Goal: Task Accomplishment & Management: Manage account settings

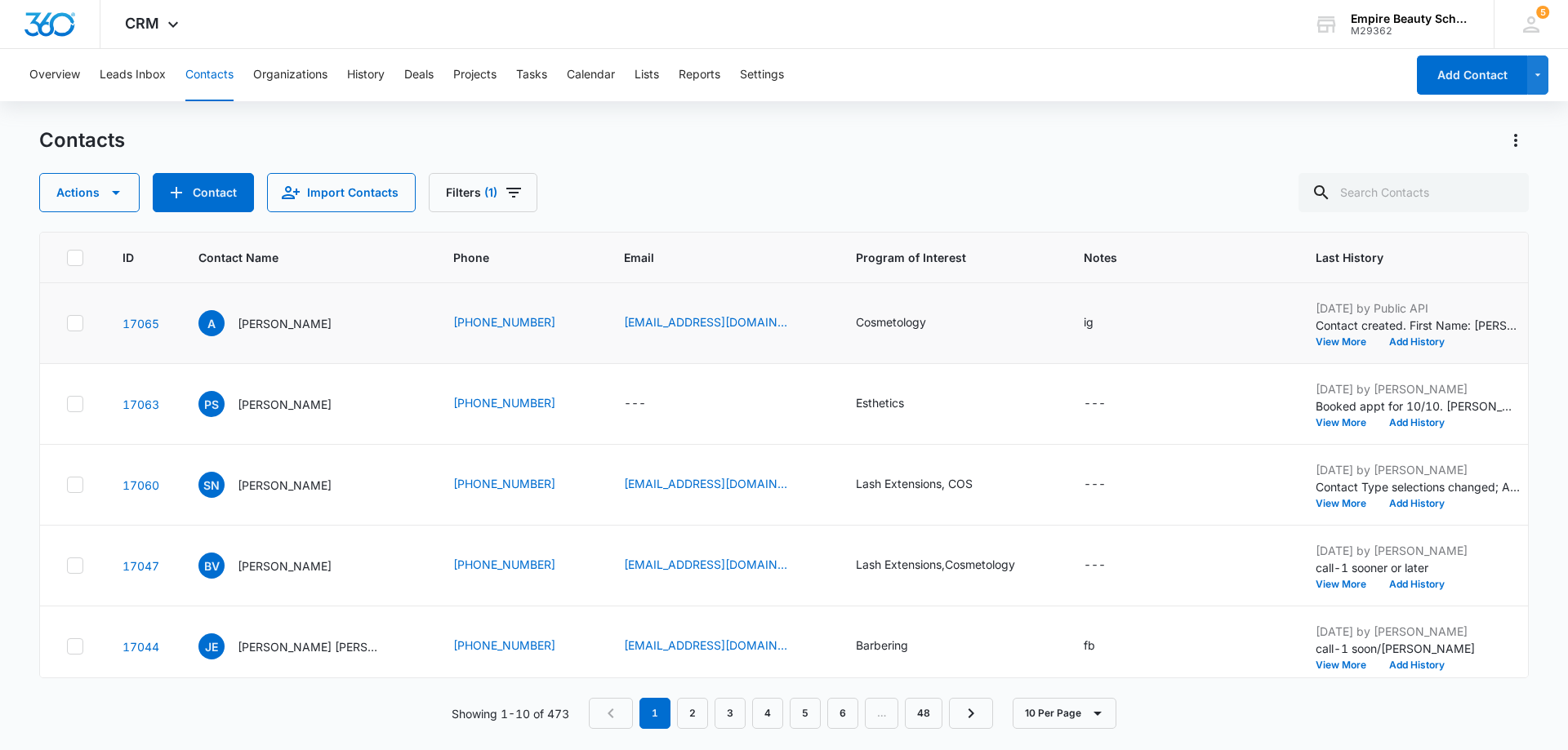
click at [1300, 348] on td "[DATE] by Public API Contact created. First Name: [PERSON_NAME] Source: Form - …" at bounding box center [1417, 324] width 243 height 81
click at [1315, 345] on button "View More" at bounding box center [1346, 341] width 62 height 10
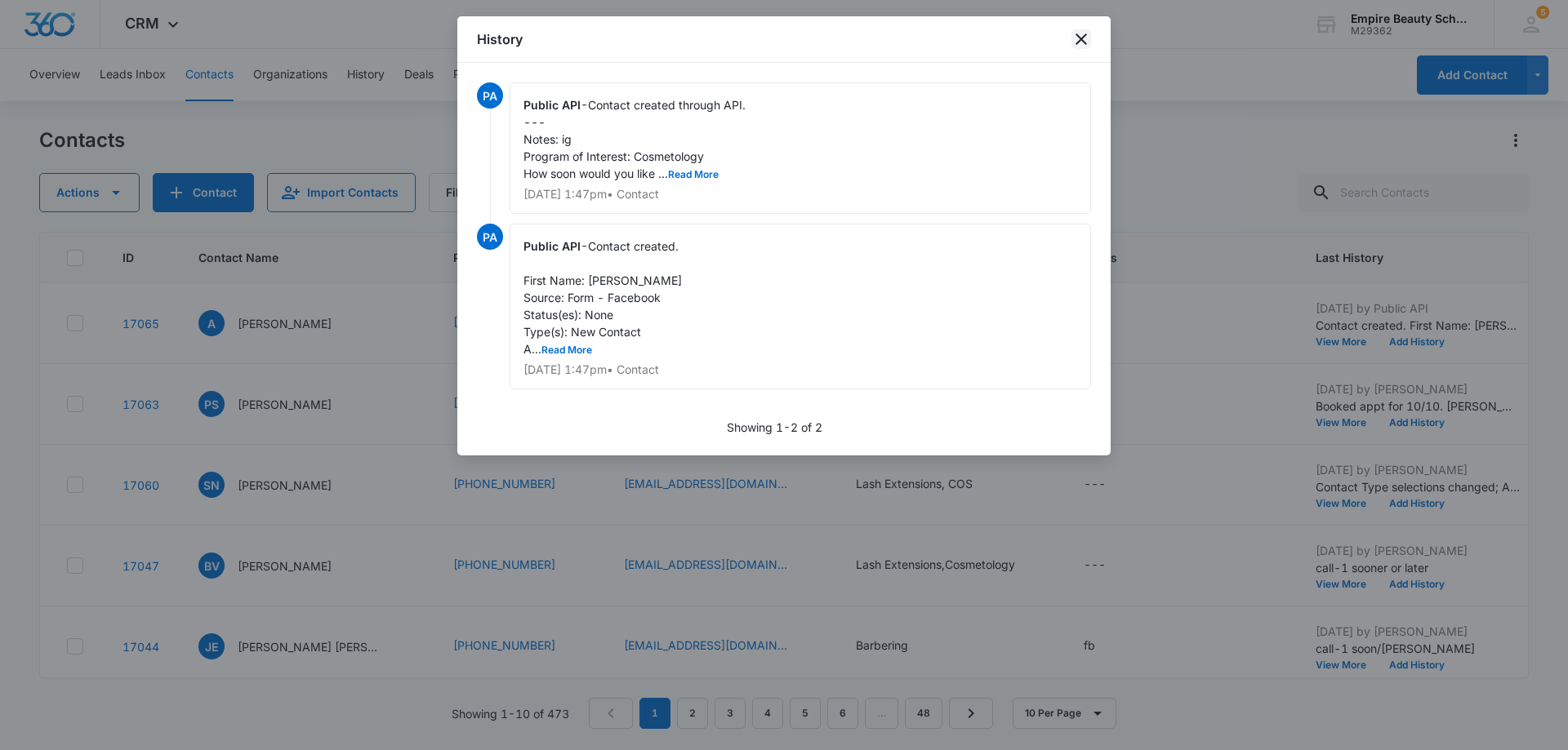
click at [1085, 41] on icon "close" at bounding box center [1081, 39] width 19 height 19
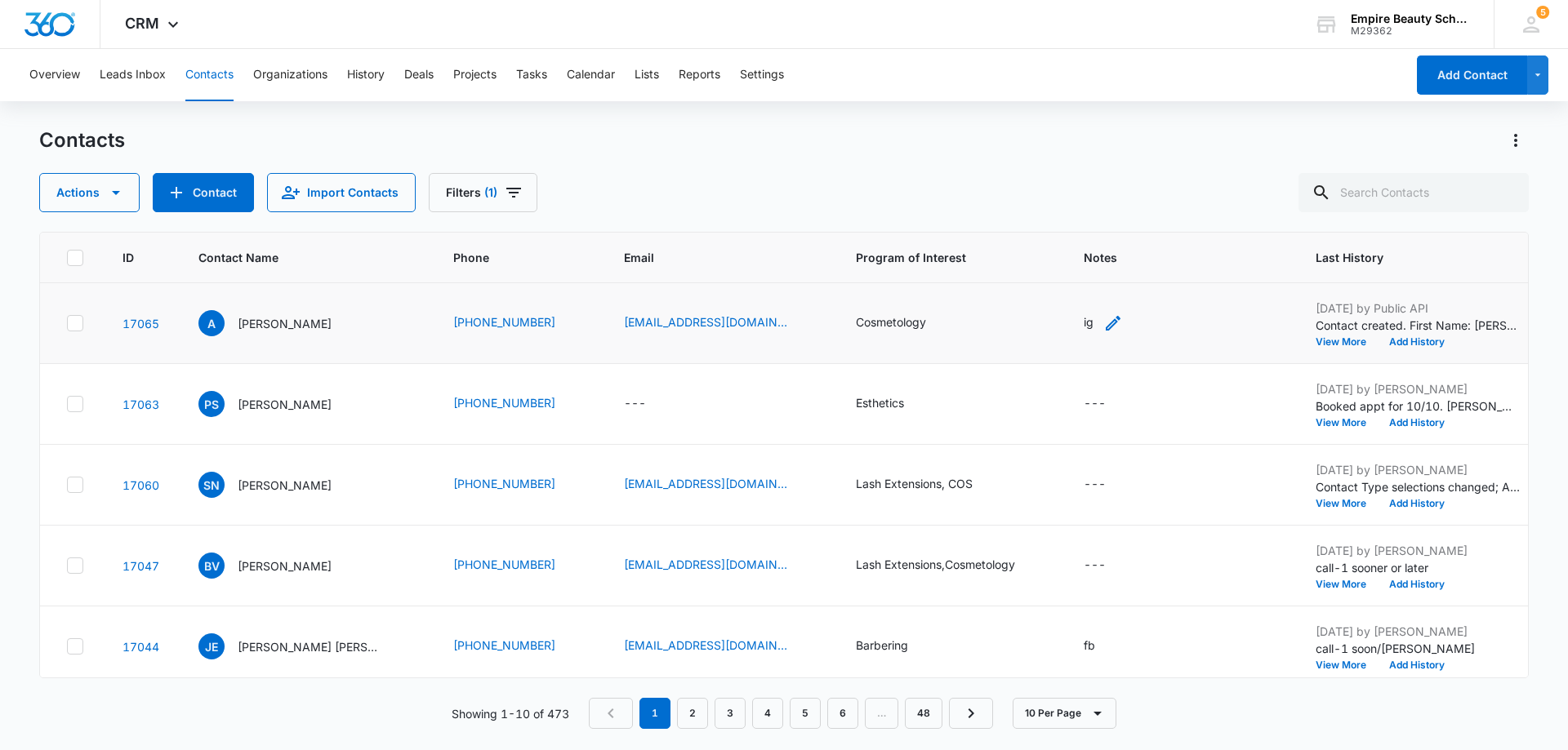
click at [1084, 326] on div "ig" at bounding box center [1103, 323] width 39 height 19
click at [1019, 169] on textarea "ig" at bounding box center [1072, 192] width 194 height 93
type textarea "i"
click at [1095, 378] on td "---" at bounding box center [1180, 404] width 232 height 81
click at [1084, 326] on div "ig" at bounding box center [1088, 322] width 10 height 18
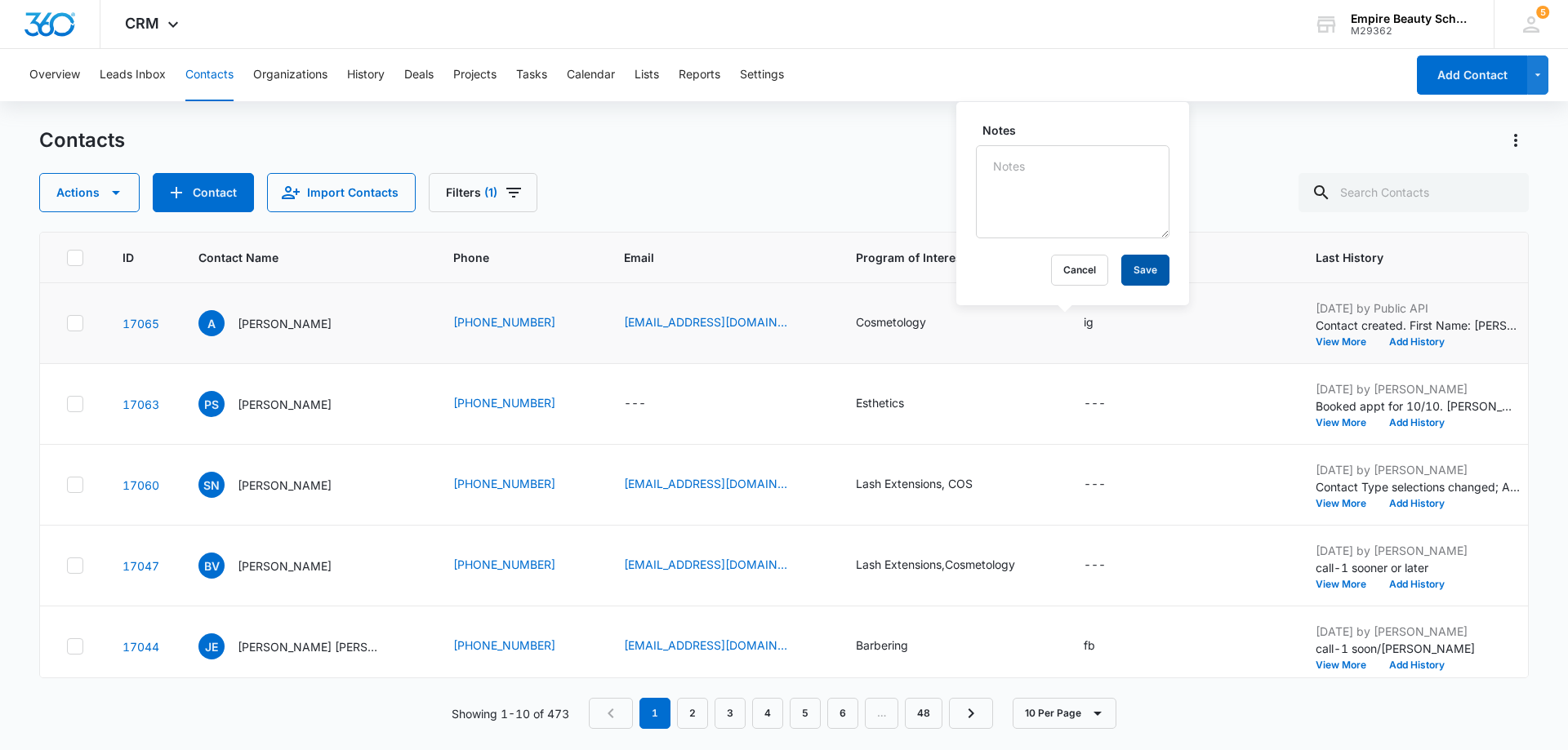
click at [1136, 269] on button "Save" at bounding box center [1145, 269] width 48 height 31
click at [1378, 337] on button "Add History" at bounding box center [1416, 341] width 78 height 10
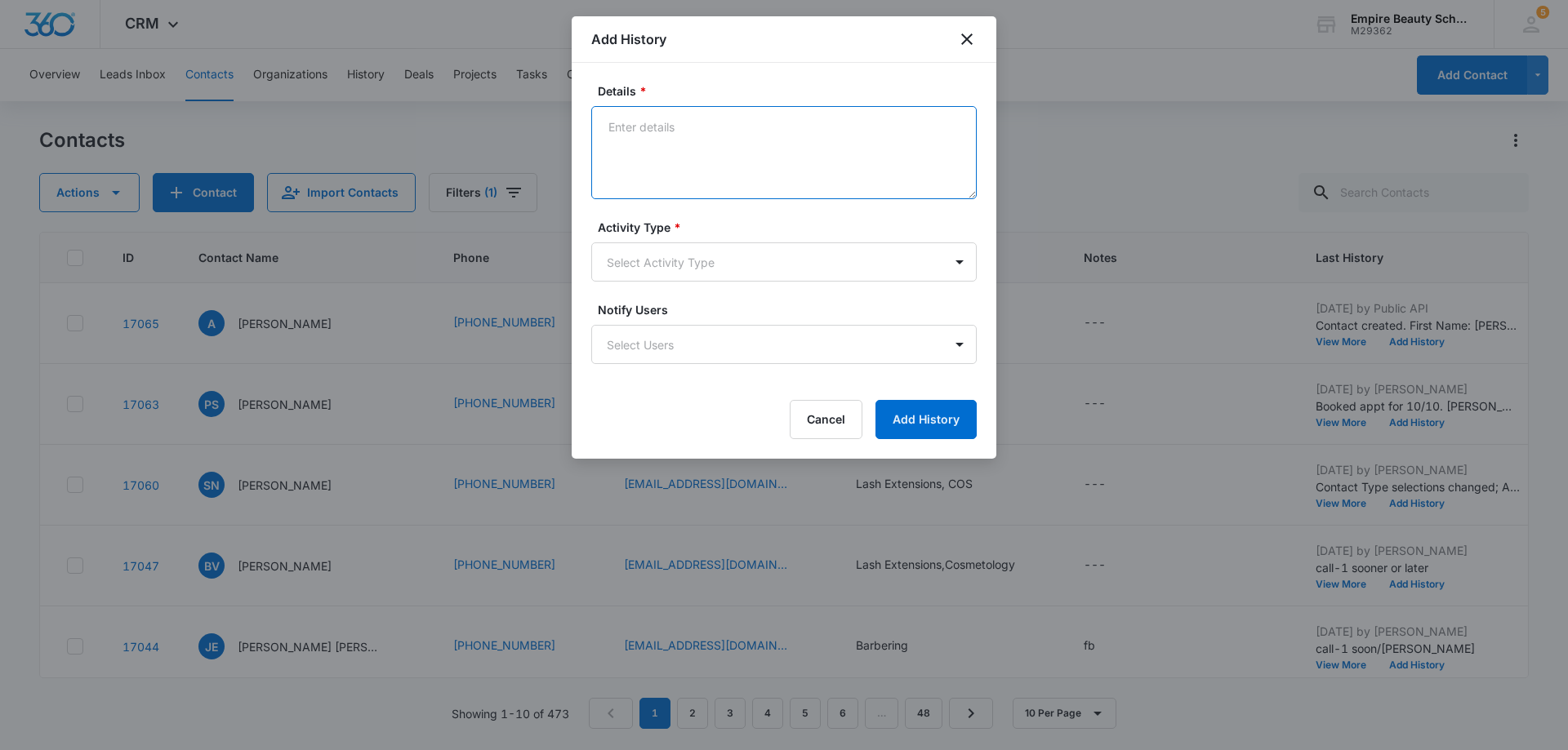
click at [625, 125] on textarea "Details *" at bounding box center [784, 153] width 385 height 93
type textarea "Call-1 sooner/later"
click at [954, 262] on body "CRM Apps Forms CRM Email Shop Payments POS Files Brand Settings AI Assistant Em…" at bounding box center [784, 375] width 1568 height 750
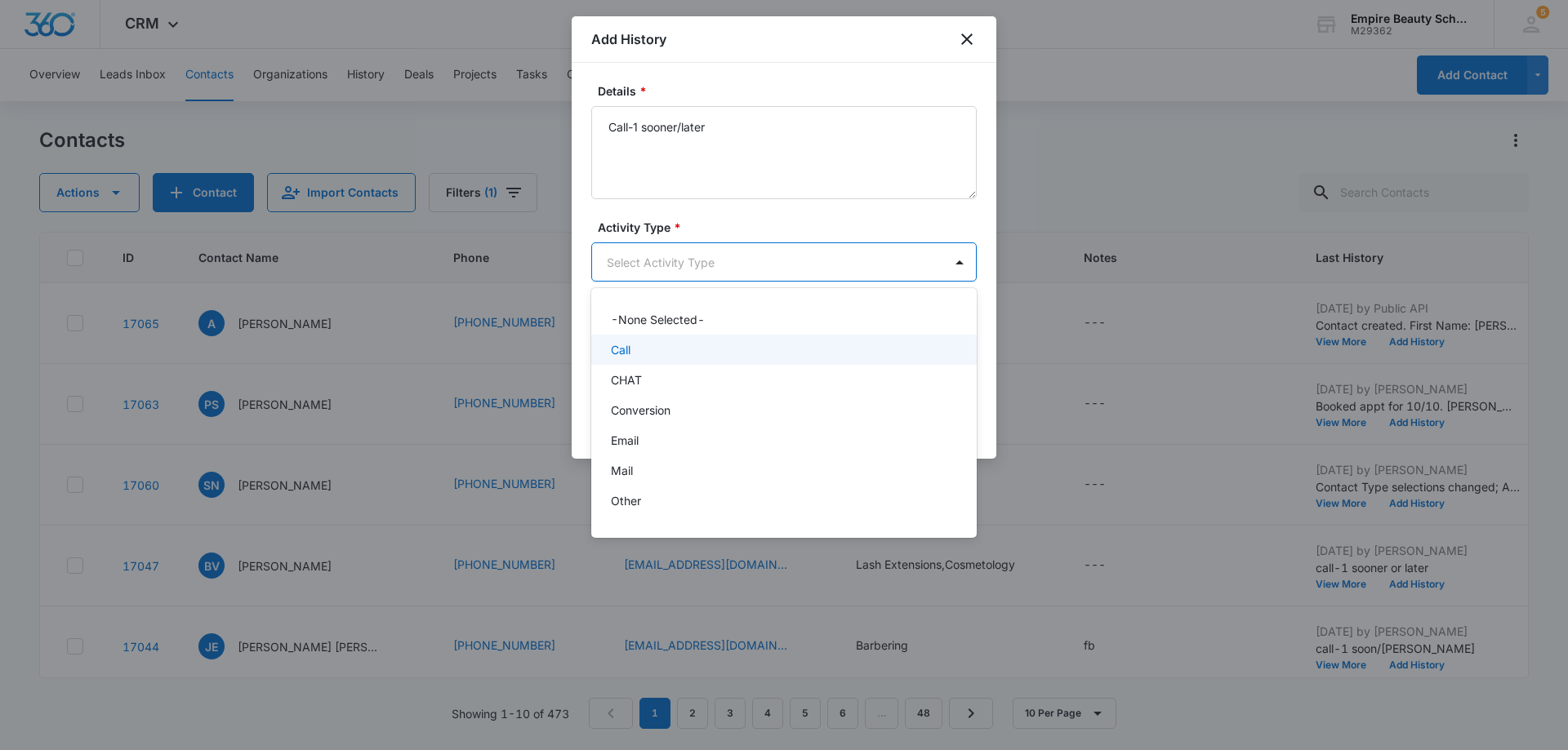
click at [777, 353] on div "Call" at bounding box center [782, 350] width 343 height 18
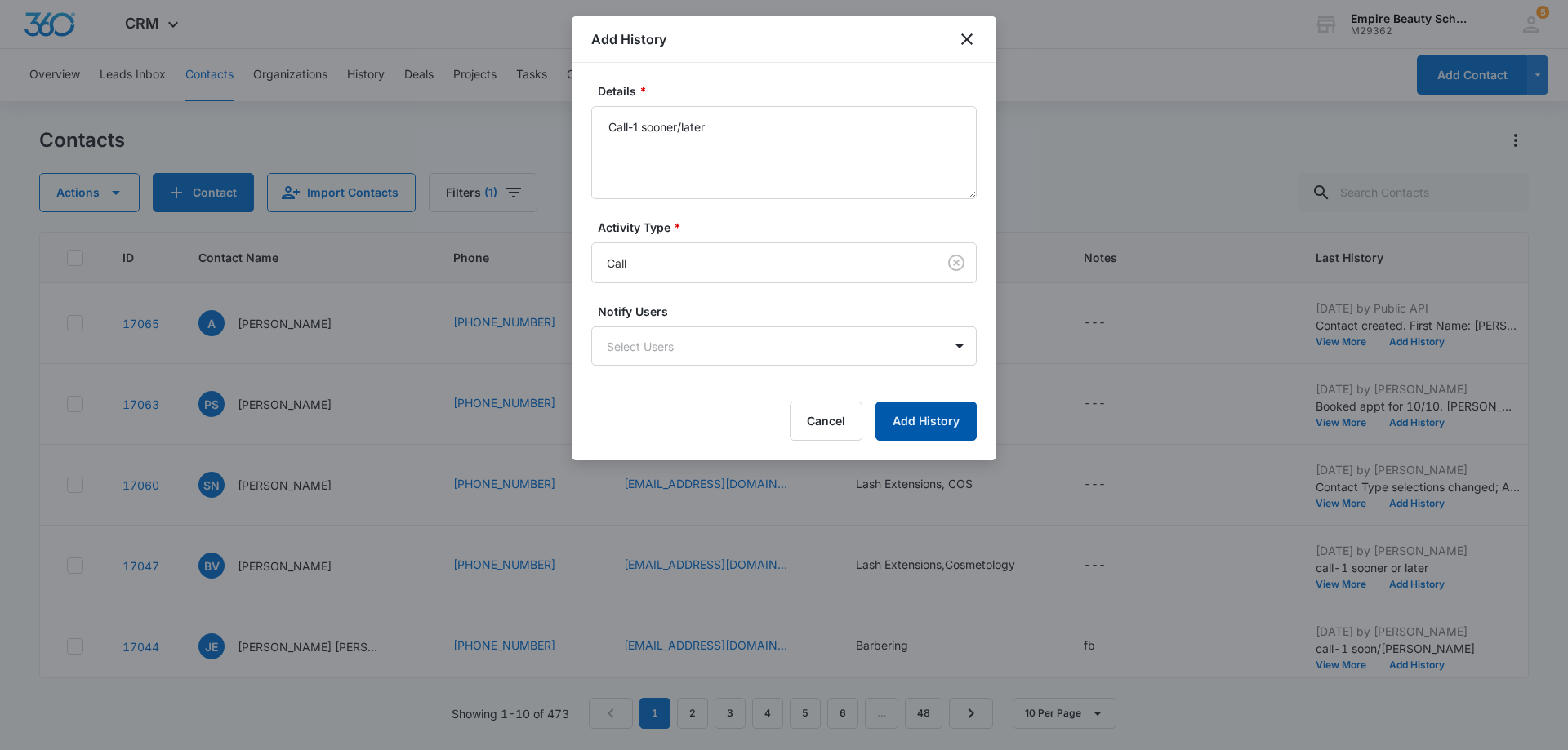
click at [931, 420] on button "Add History" at bounding box center [926, 421] width 101 height 39
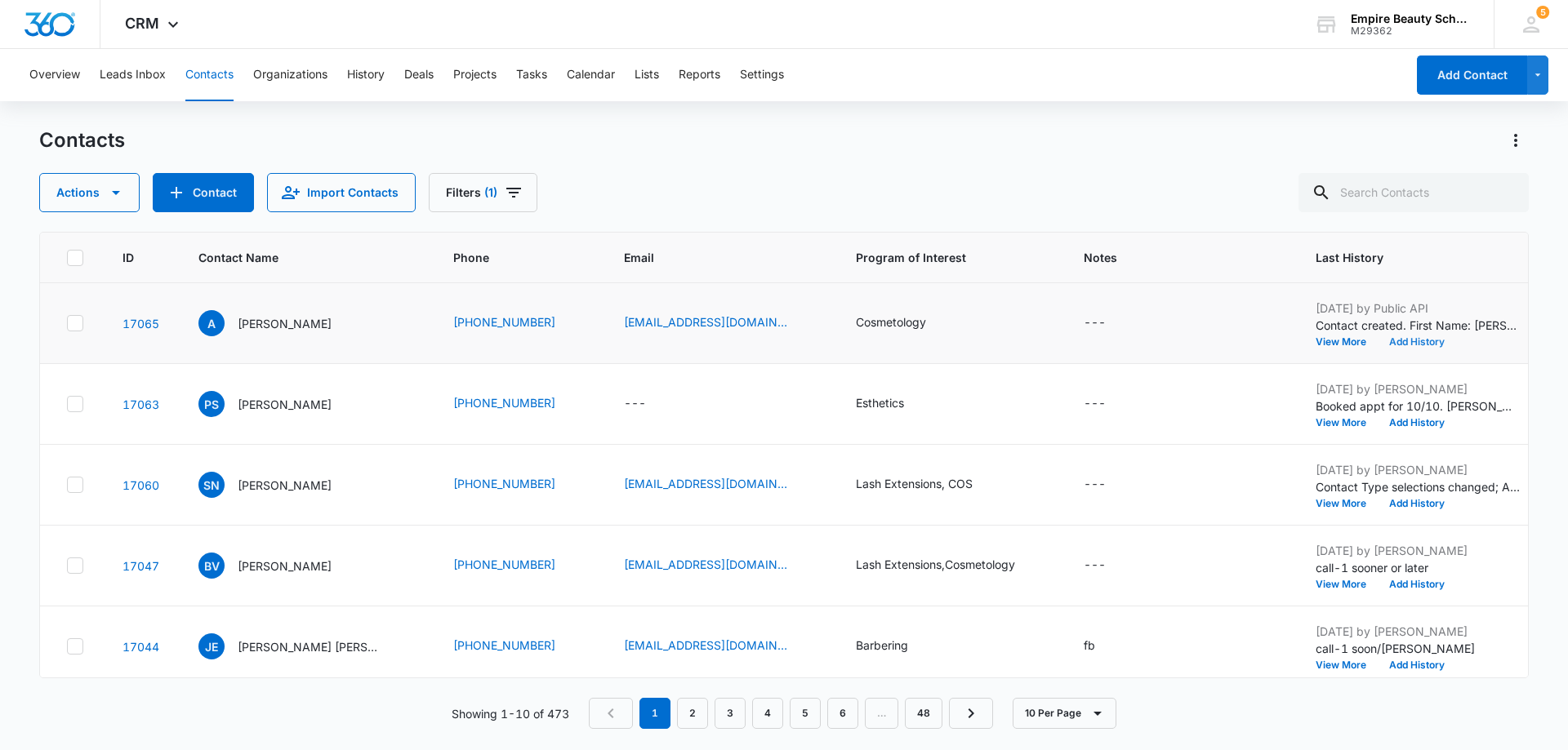
click at [1382, 341] on button "Add History" at bounding box center [1416, 341] width 78 height 10
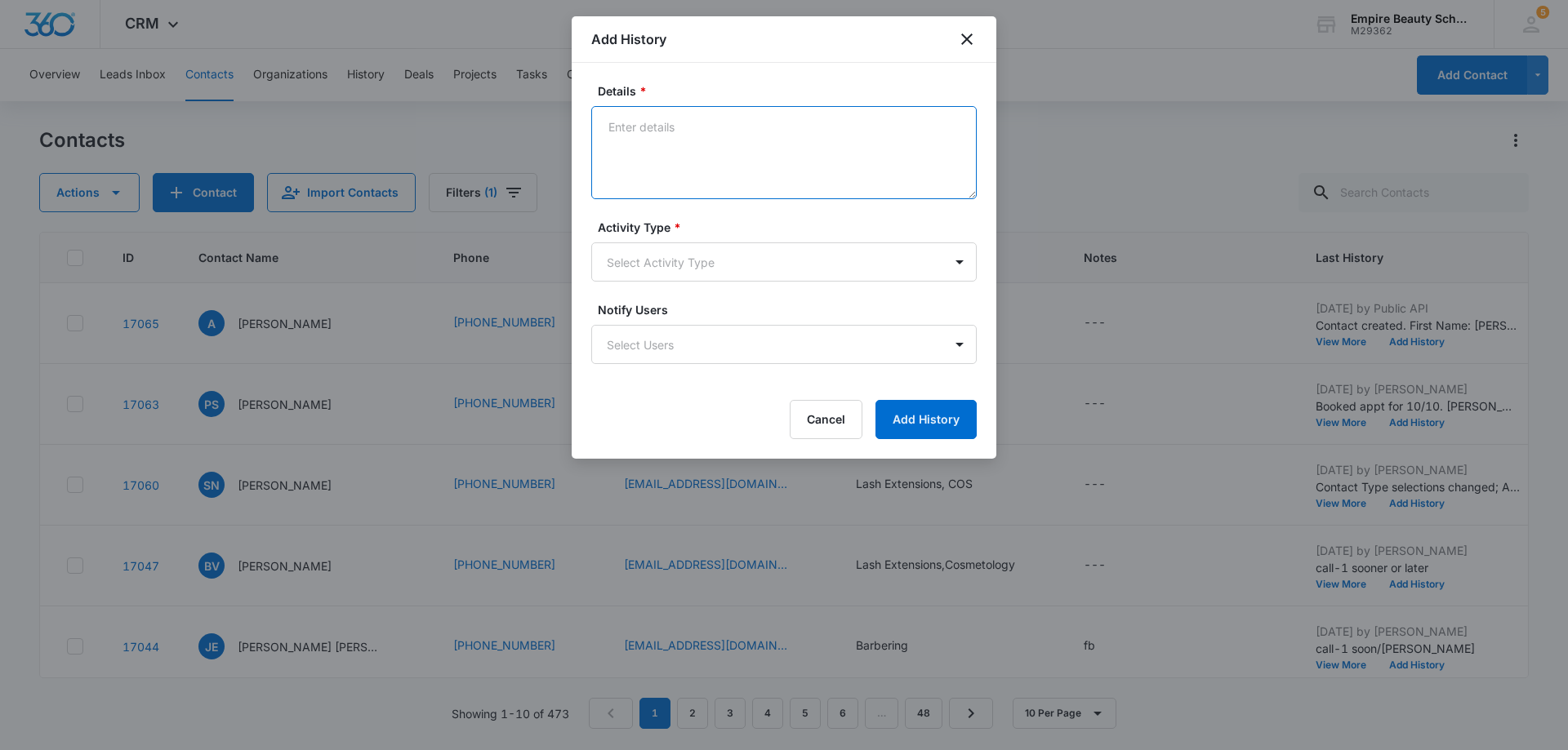
click at [615, 124] on textarea "Details *" at bounding box center [784, 153] width 385 height 93
type textarea "TX-1 sooner/later"
click at [963, 262] on body "CRM Apps Forms CRM Email Shop Payments POS Files Brand Settings AI Assistant Em…" at bounding box center [784, 375] width 1568 height 750
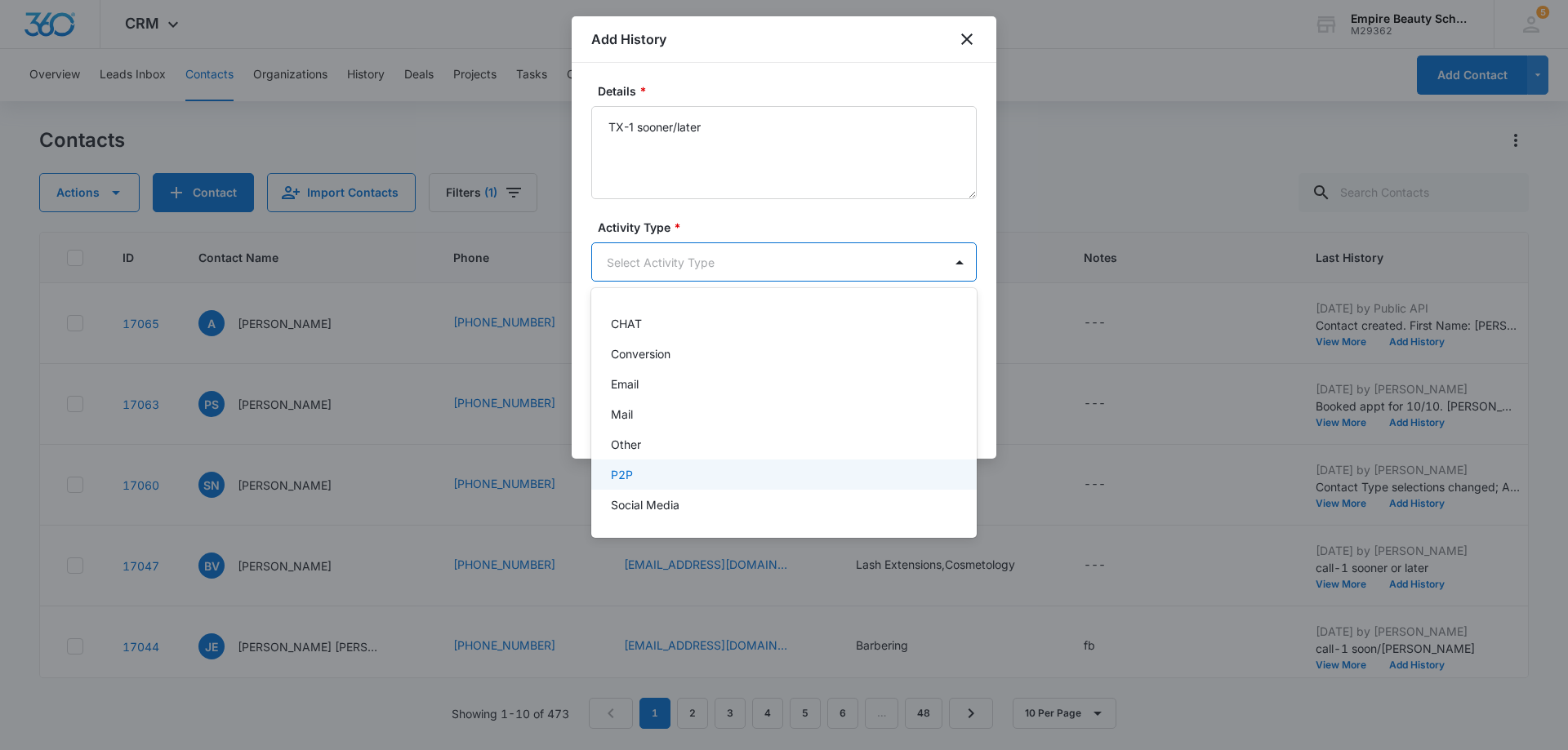
scroll to position [82, 0]
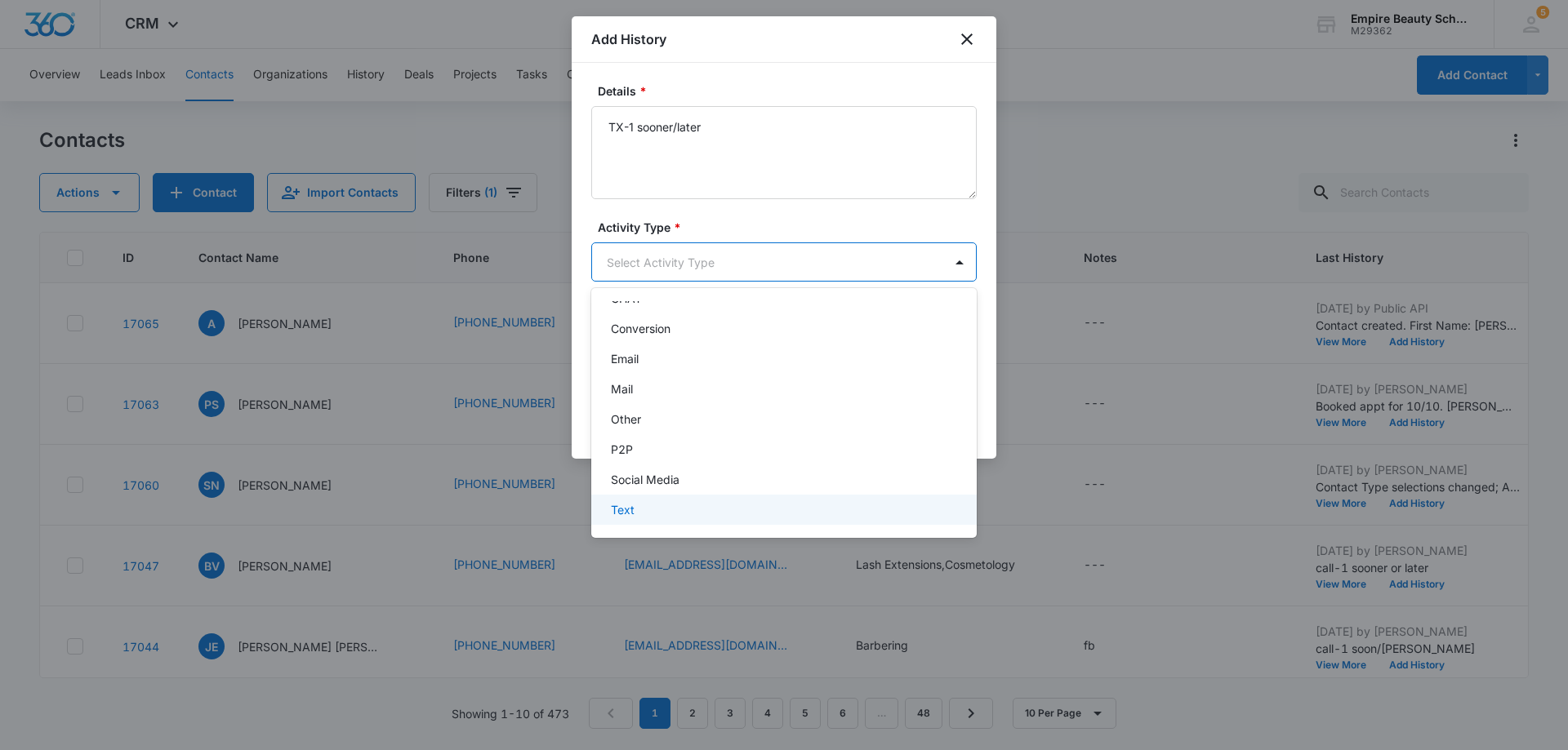
click at [872, 509] on div "Text" at bounding box center [782, 510] width 343 height 18
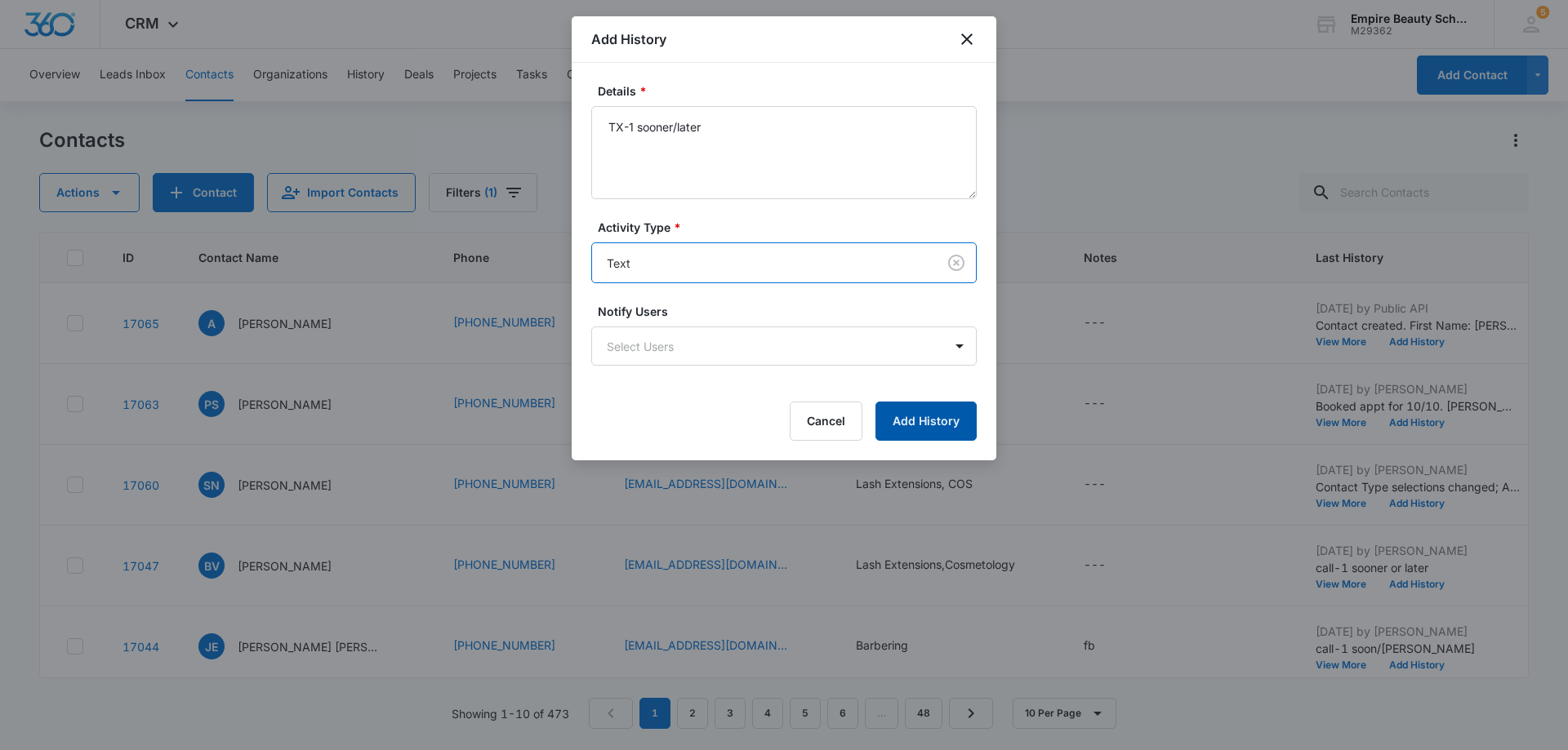
click at [941, 412] on button "Add History" at bounding box center [926, 421] width 101 height 39
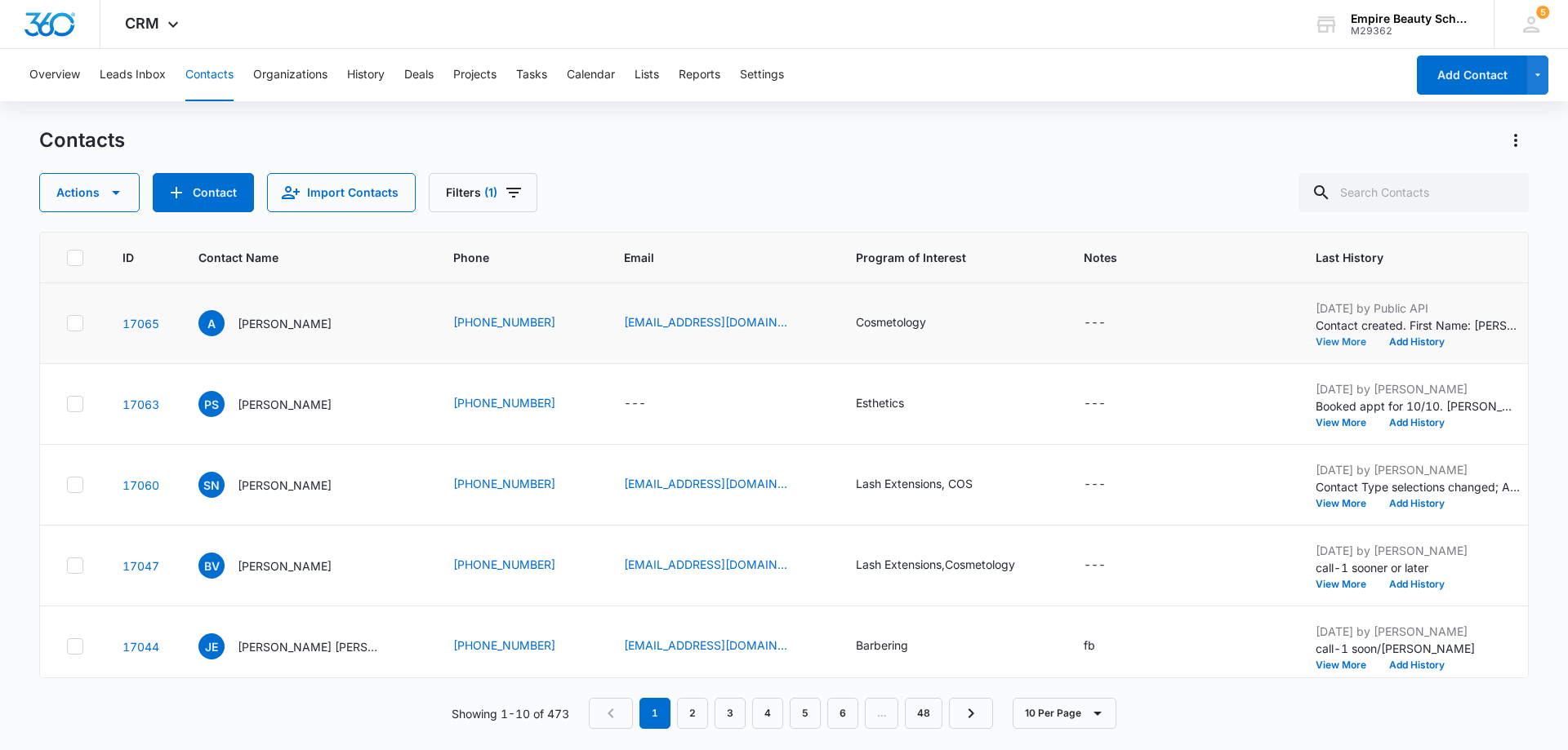
click at [1315, 340] on button "View More" at bounding box center [1346, 341] width 62 height 10
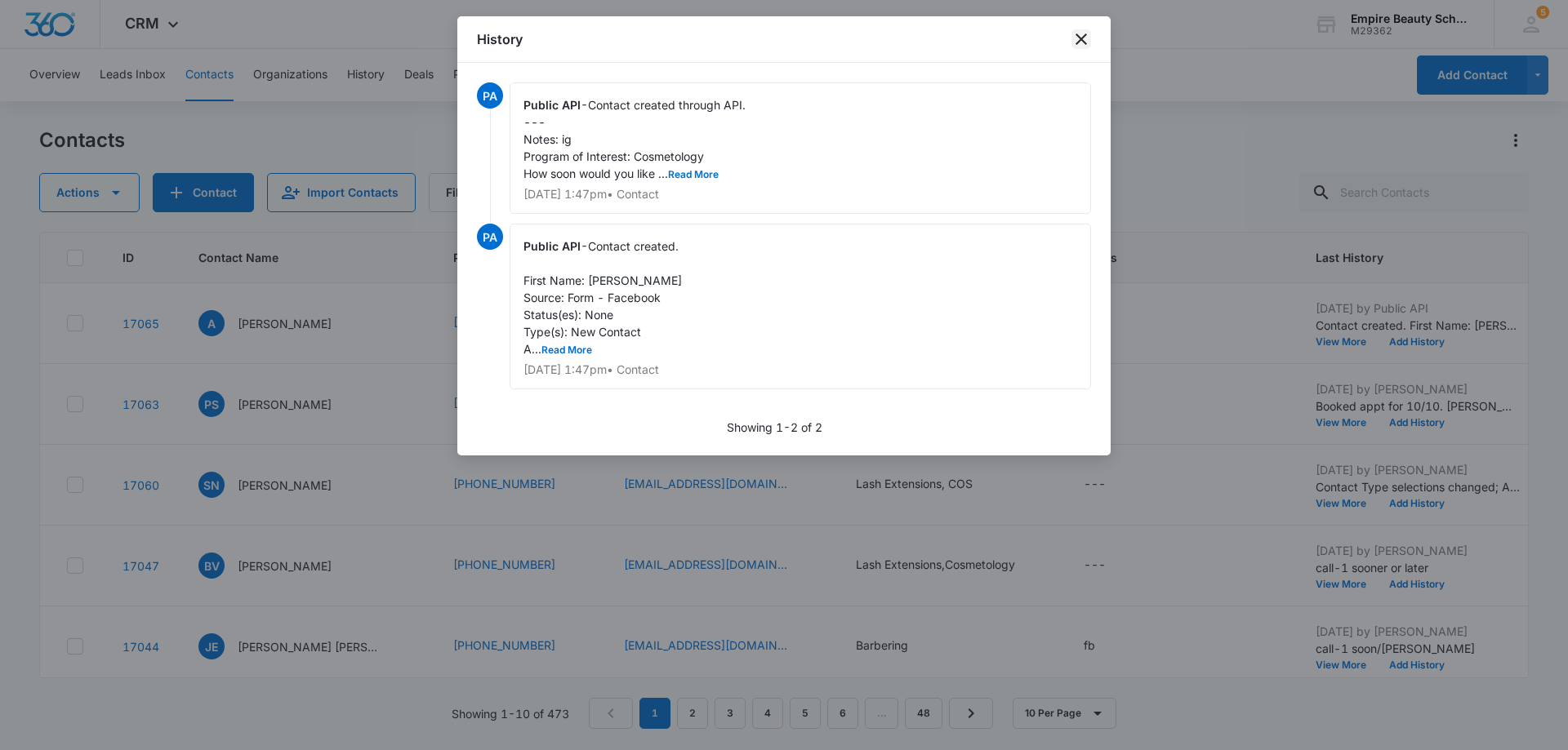
click at [1086, 38] on icon "close" at bounding box center [1081, 39] width 19 height 19
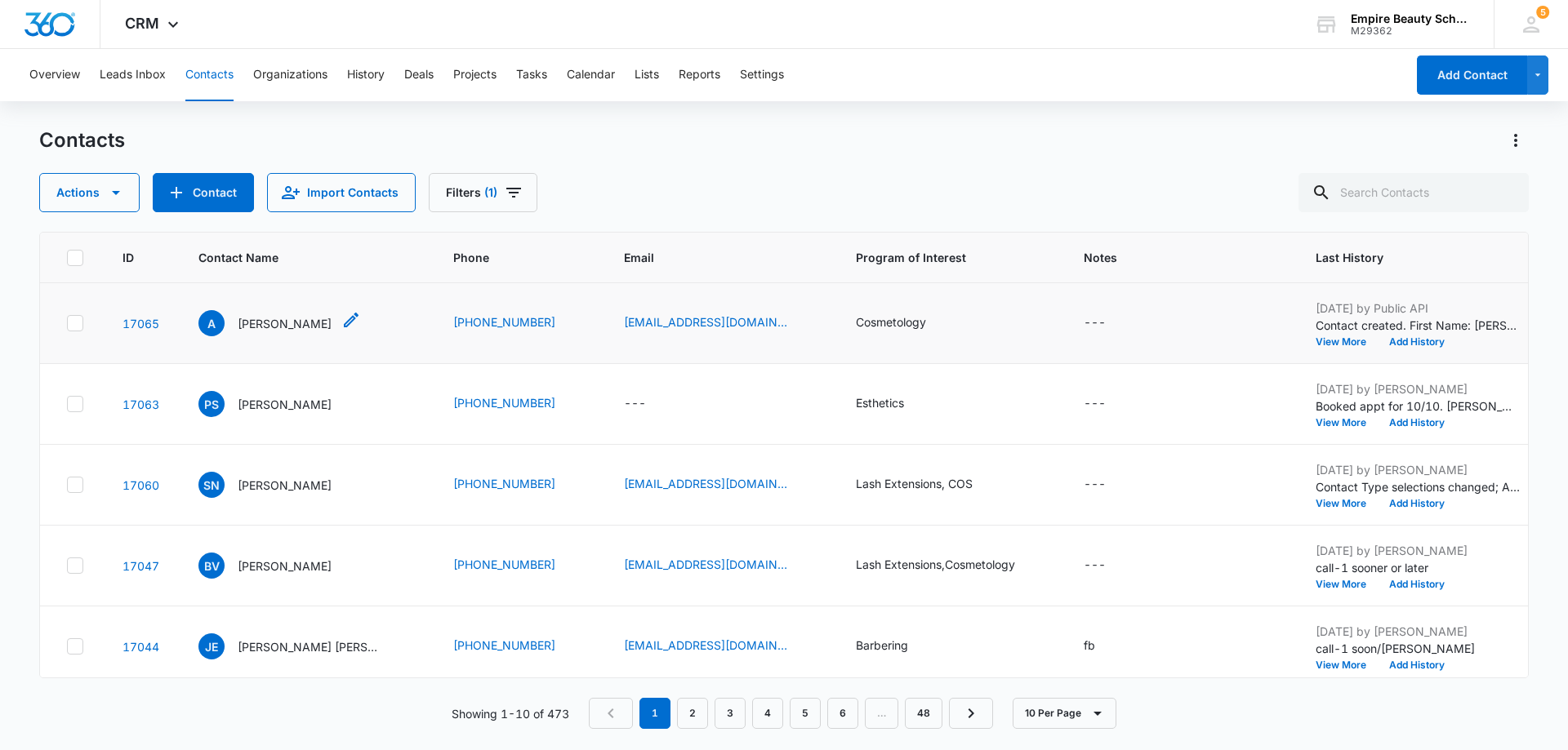
click at [265, 331] on p "[PERSON_NAME]" at bounding box center [284, 324] width 94 height 18
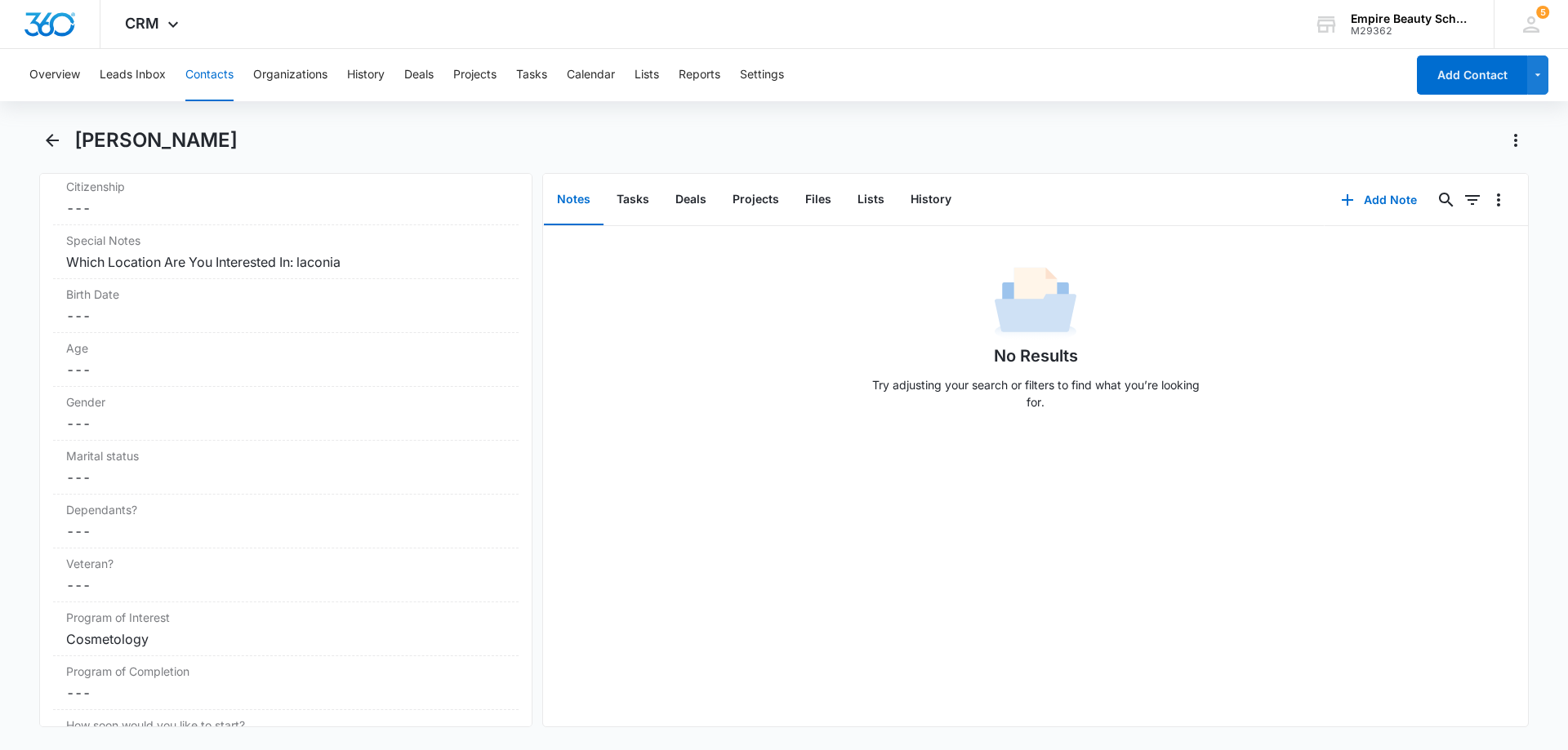
scroll to position [1903, 0]
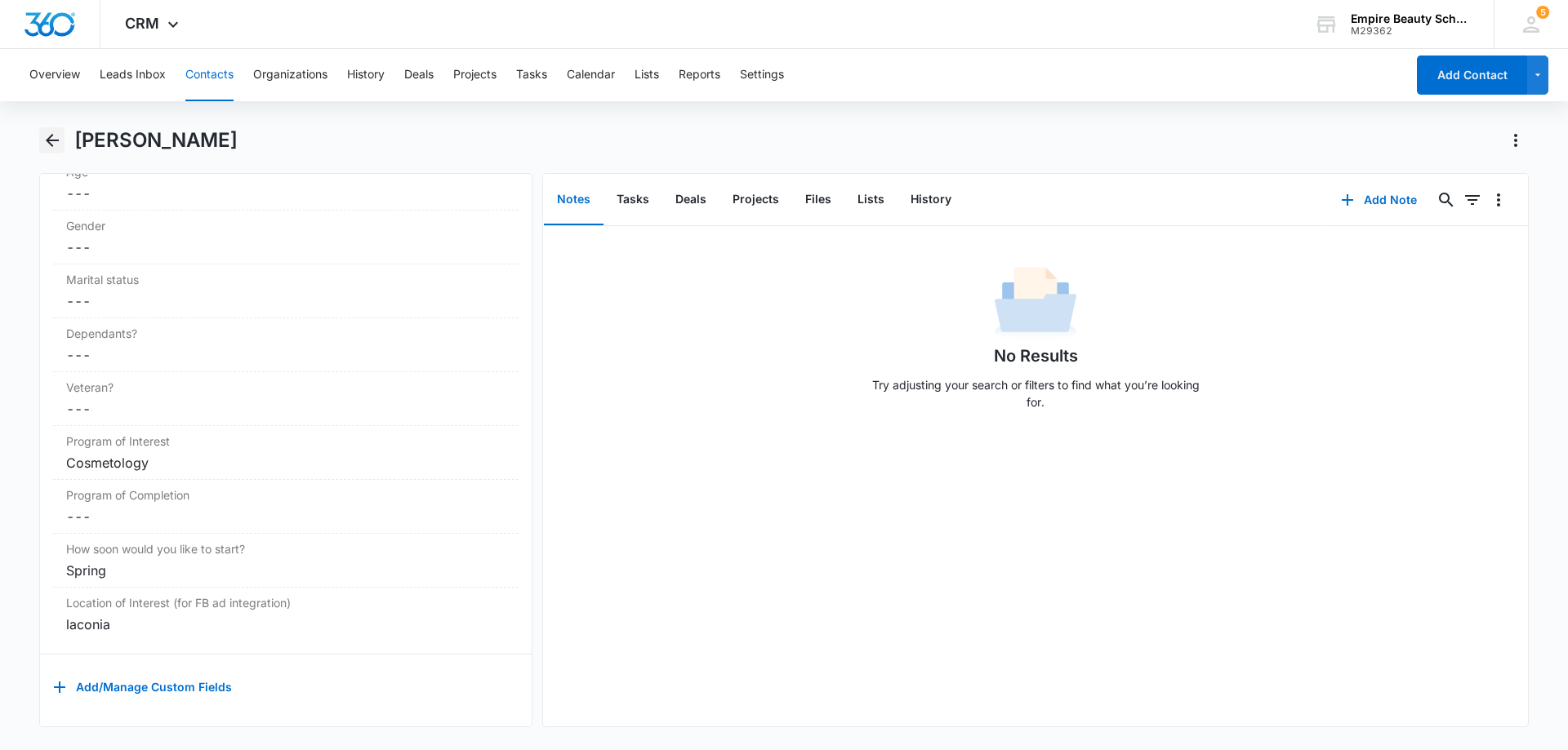
click at [55, 140] on icon "Back" at bounding box center [52, 140] width 13 height 13
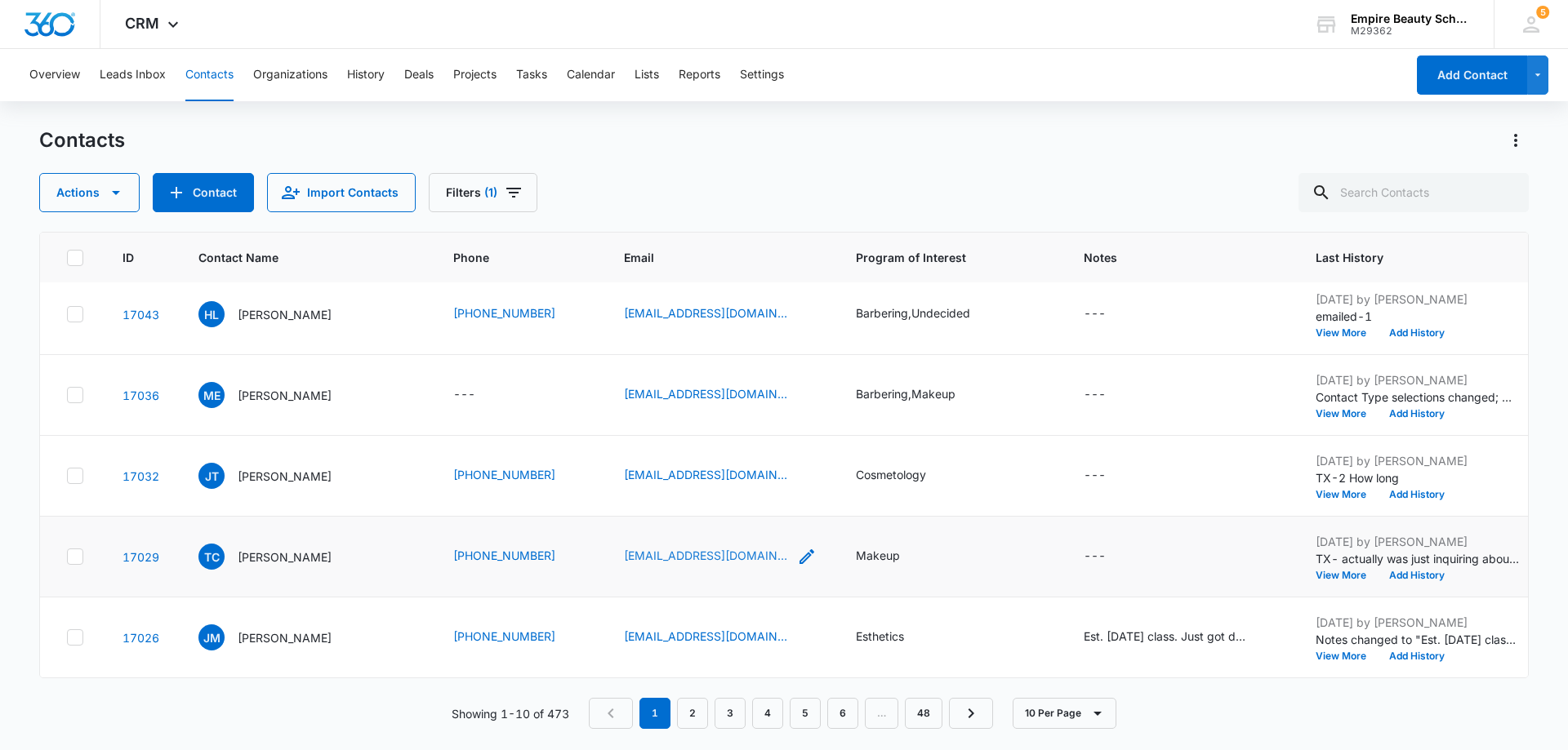
scroll to position [425, 0]
click at [698, 716] on link "2" at bounding box center [691, 713] width 31 height 31
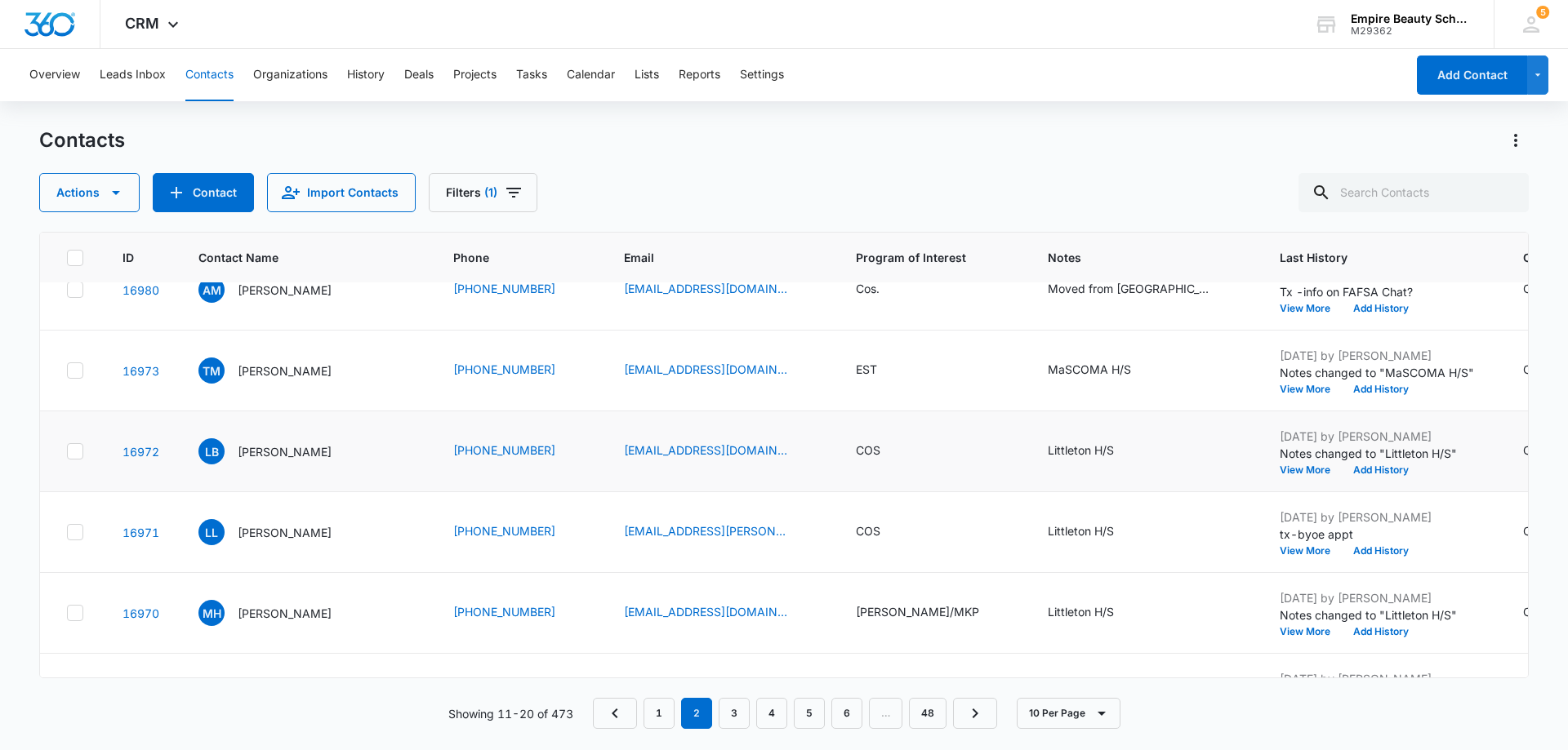
scroll to position [408, 0]
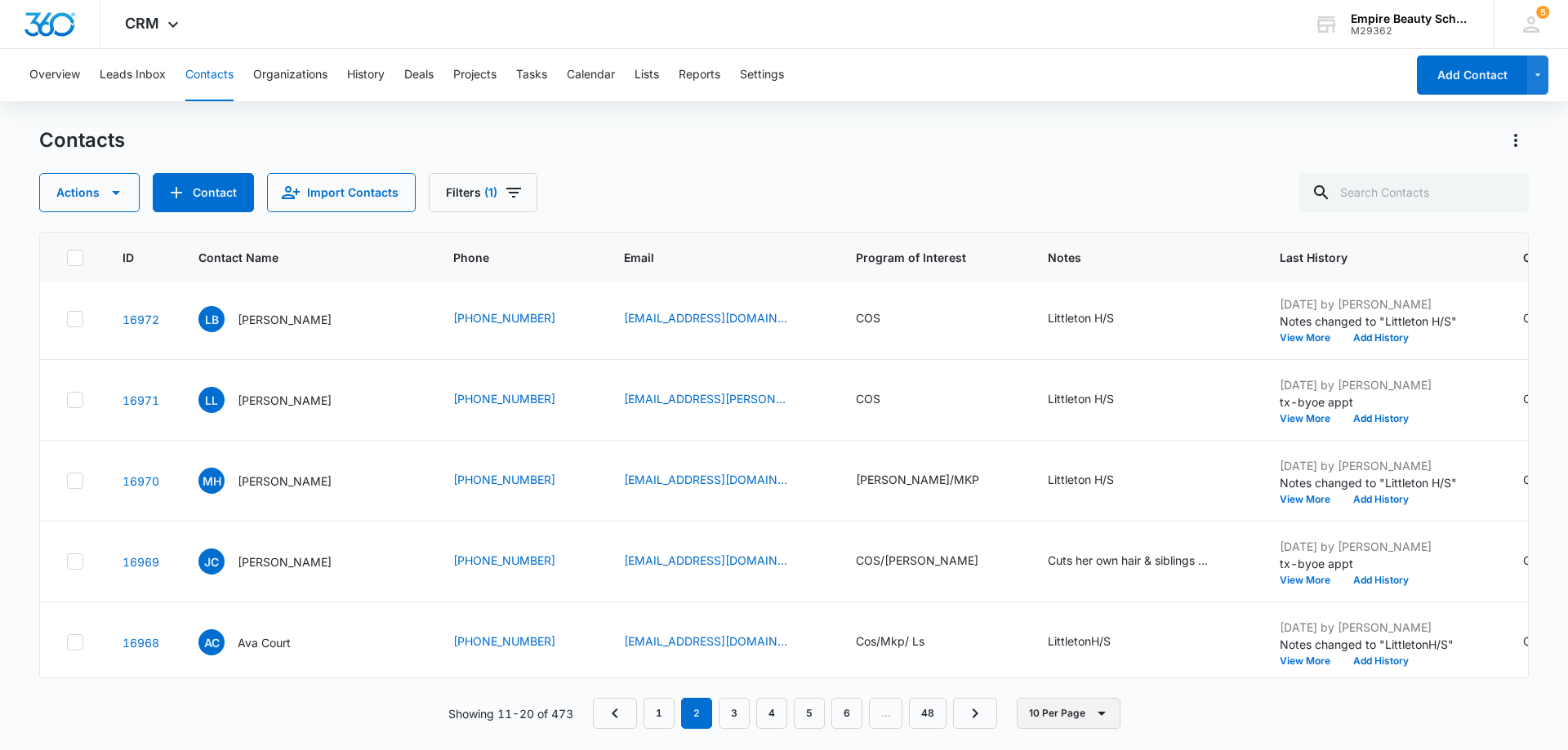
click at [1075, 708] on button "10 Per Page" at bounding box center [1069, 713] width 104 height 31
click at [1071, 642] on div "20 Per Page" at bounding box center [1071, 640] width 67 height 11
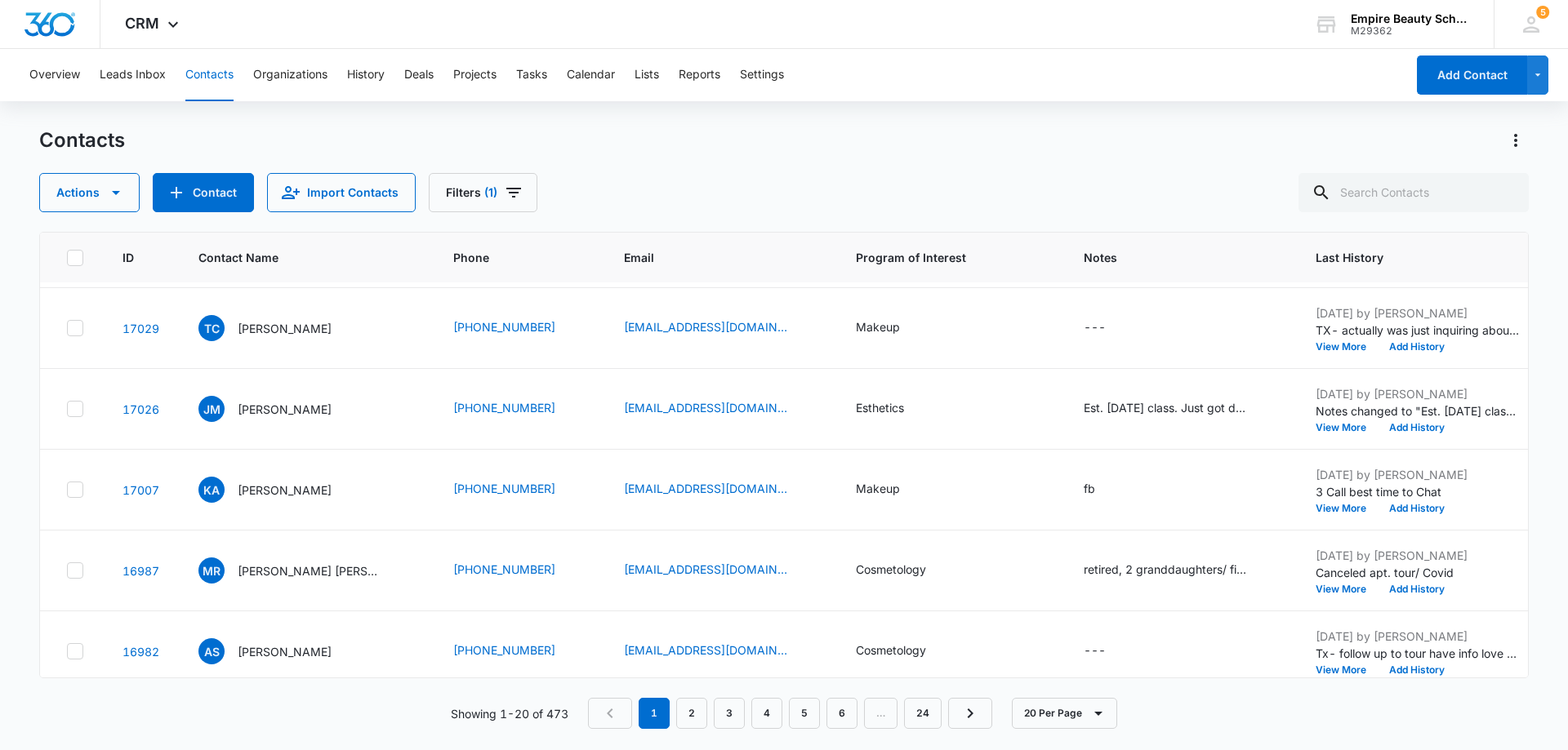
scroll to position [653, 0]
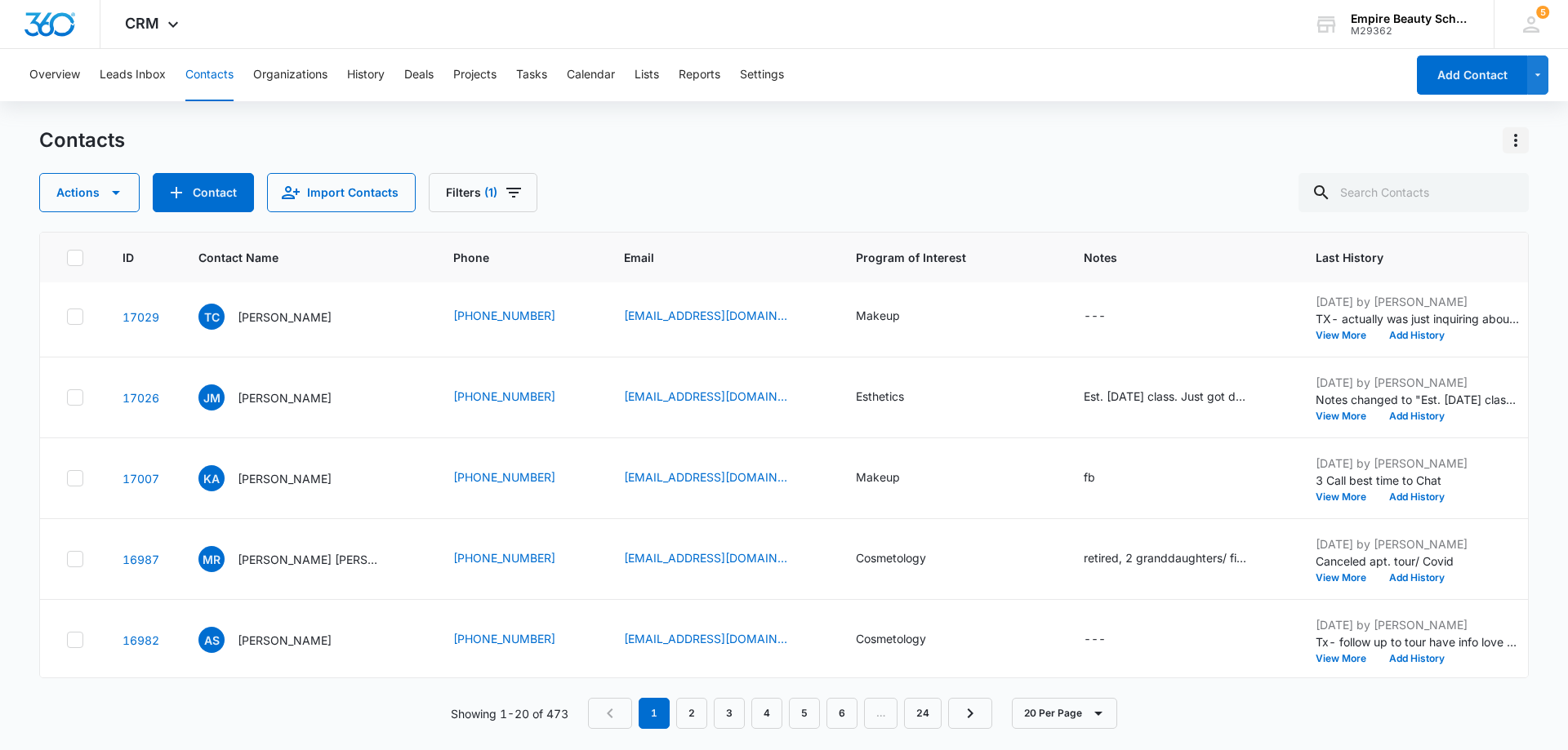
click at [1513, 142] on icon "Actions" at bounding box center [1515, 140] width 19 height 19
click at [1081, 135] on div "Contacts Choose Columns Import Contacts Export All Contacts Customize Contacts" at bounding box center [784, 140] width 1489 height 26
click at [1514, 142] on icon "Actions" at bounding box center [1515, 140] width 19 height 19
click at [1247, 136] on div "Contacts" at bounding box center [784, 140] width 1489 height 26
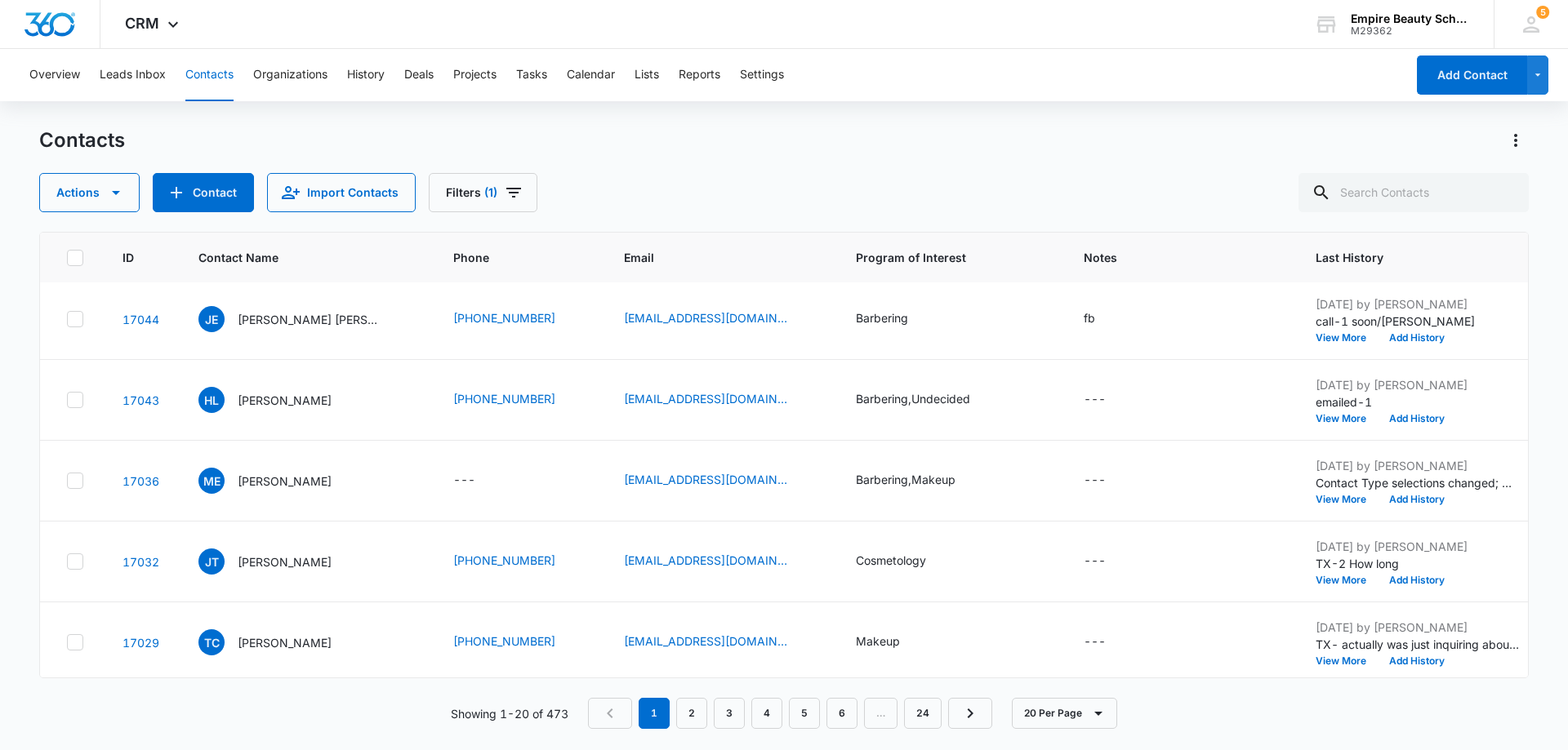
scroll to position [326, 0]
click at [1519, 139] on icon "Actions" at bounding box center [1515, 140] width 19 height 19
click at [1442, 190] on div "Choose Columns" at bounding box center [1435, 186] width 108 height 11
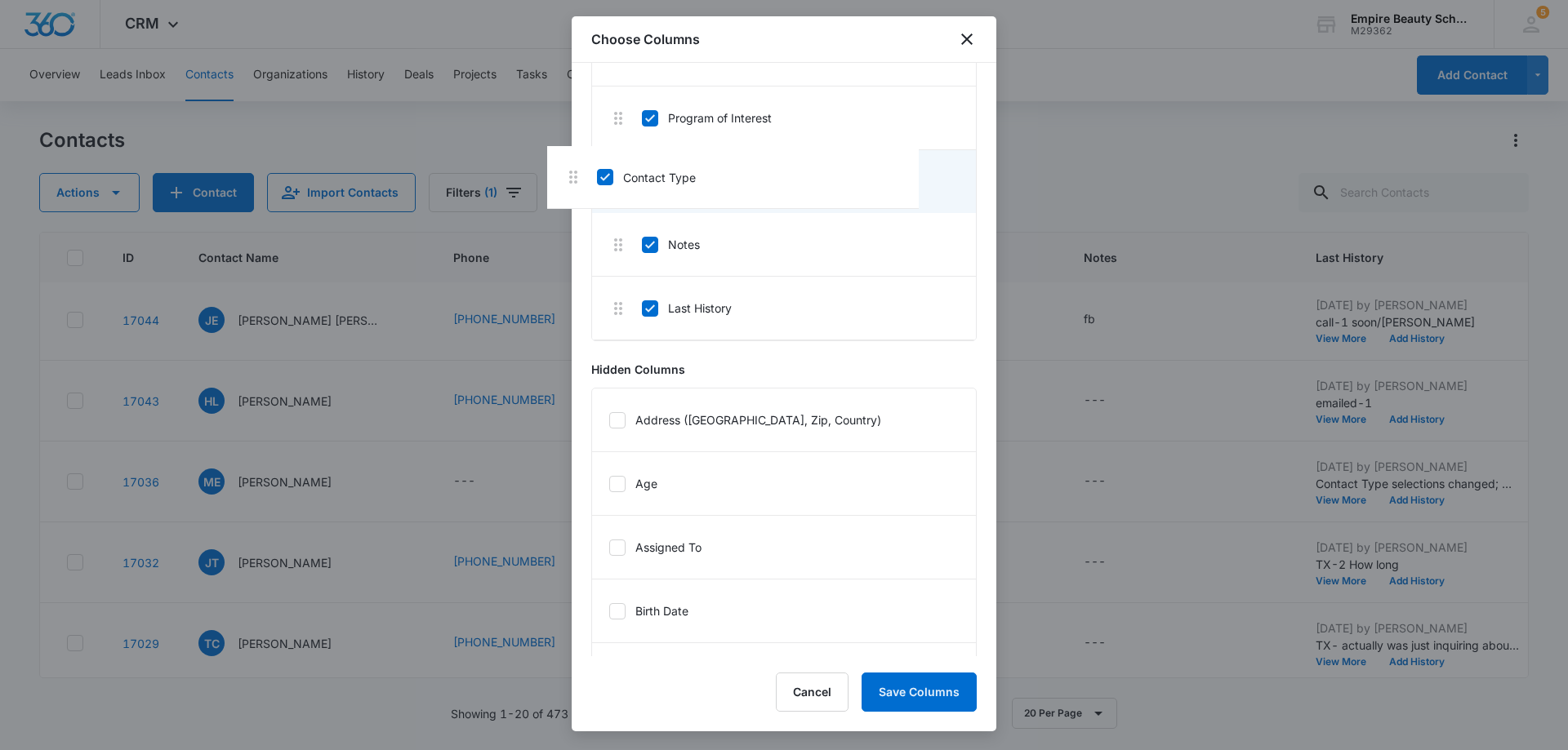
scroll to position [280, 0]
drag, startPoint x: 767, startPoint y: 120, endPoint x: 771, endPoint y: 319, distance: 199.0
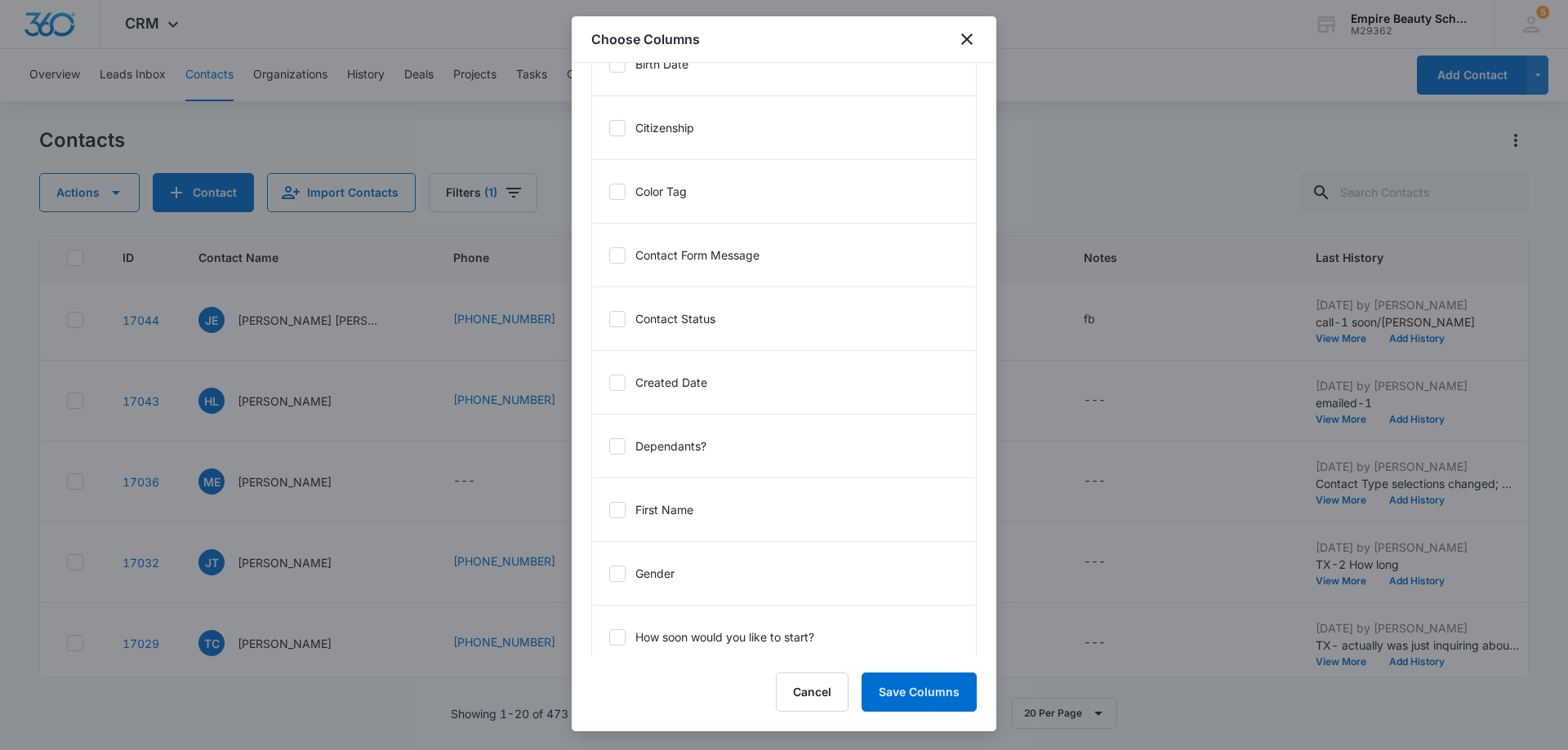
scroll to position [735, 0]
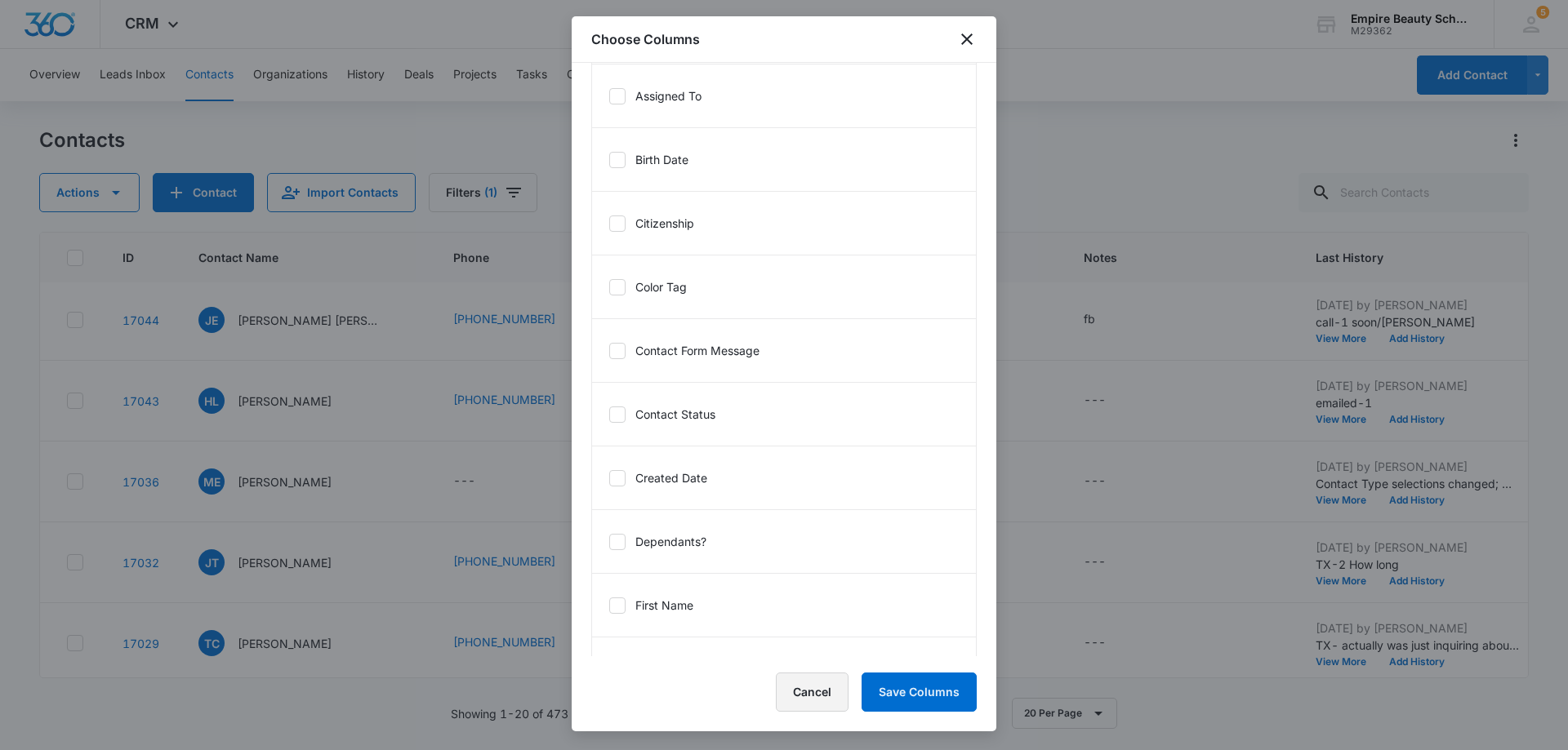
click at [796, 699] on button "Cancel" at bounding box center [812, 692] width 73 height 39
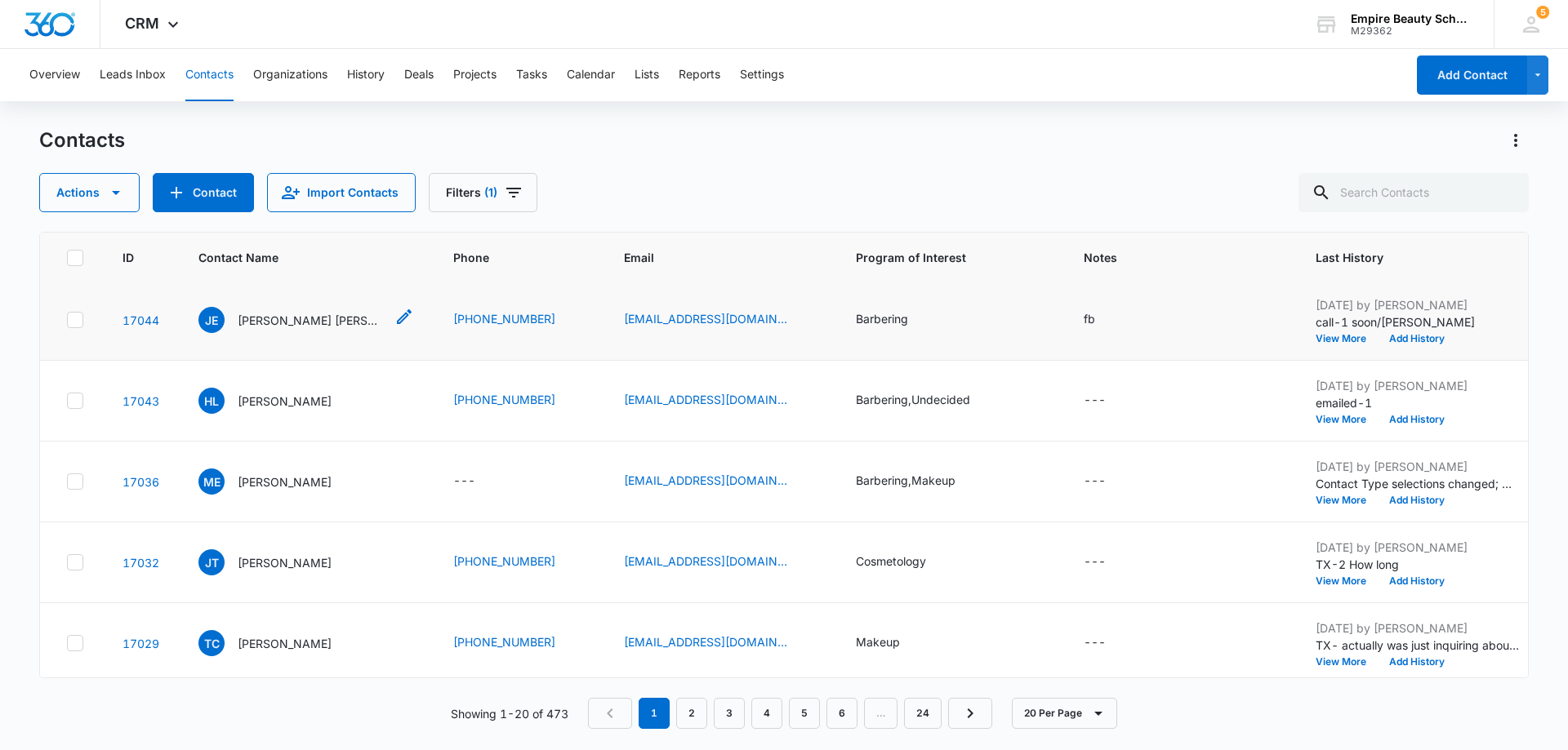
click at [277, 318] on p "[PERSON_NAME] [PERSON_NAME]" at bounding box center [311, 320] width 147 height 18
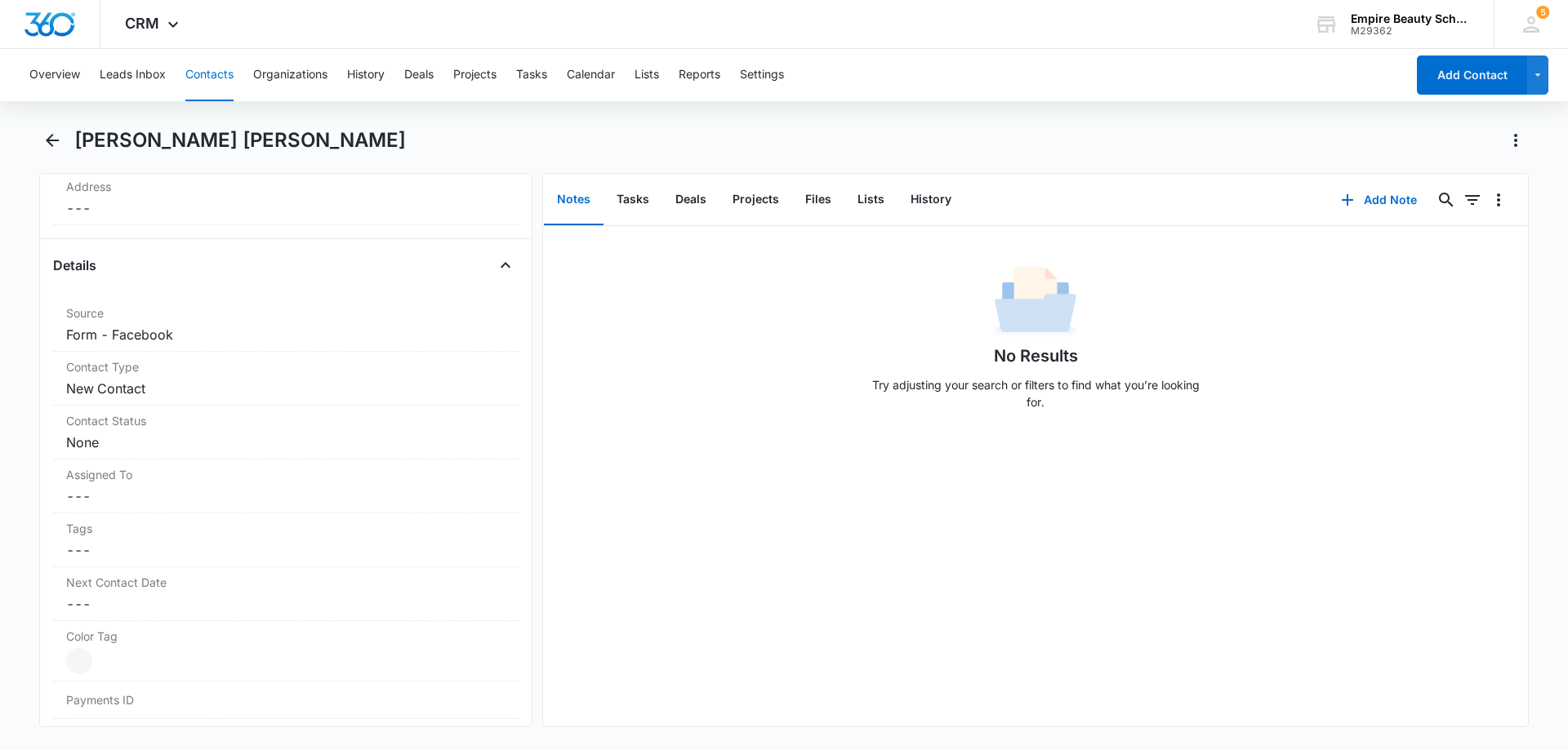
scroll to position [433, 0]
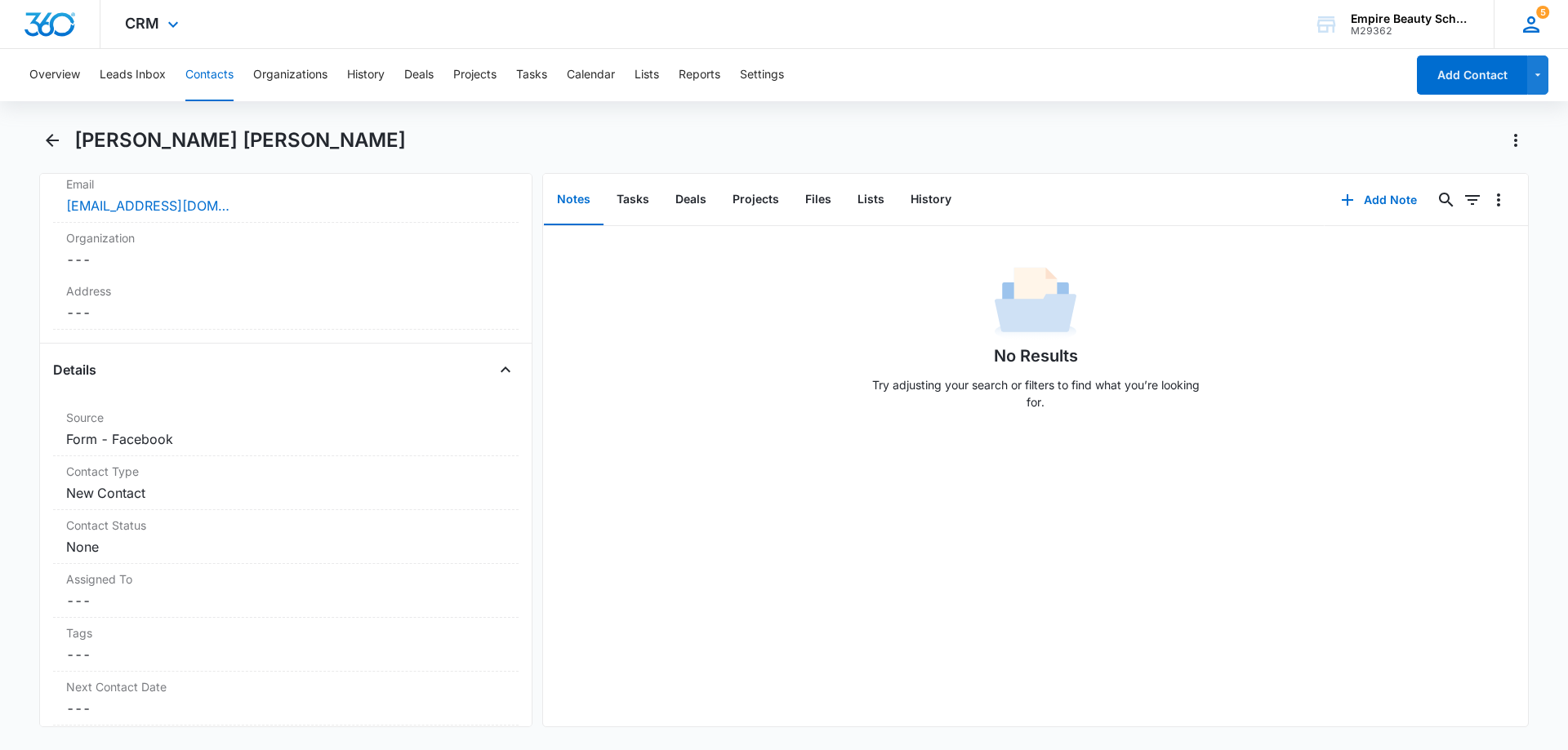
click at [1541, 29] on icon at bounding box center [1531, 25] width 25 height 25
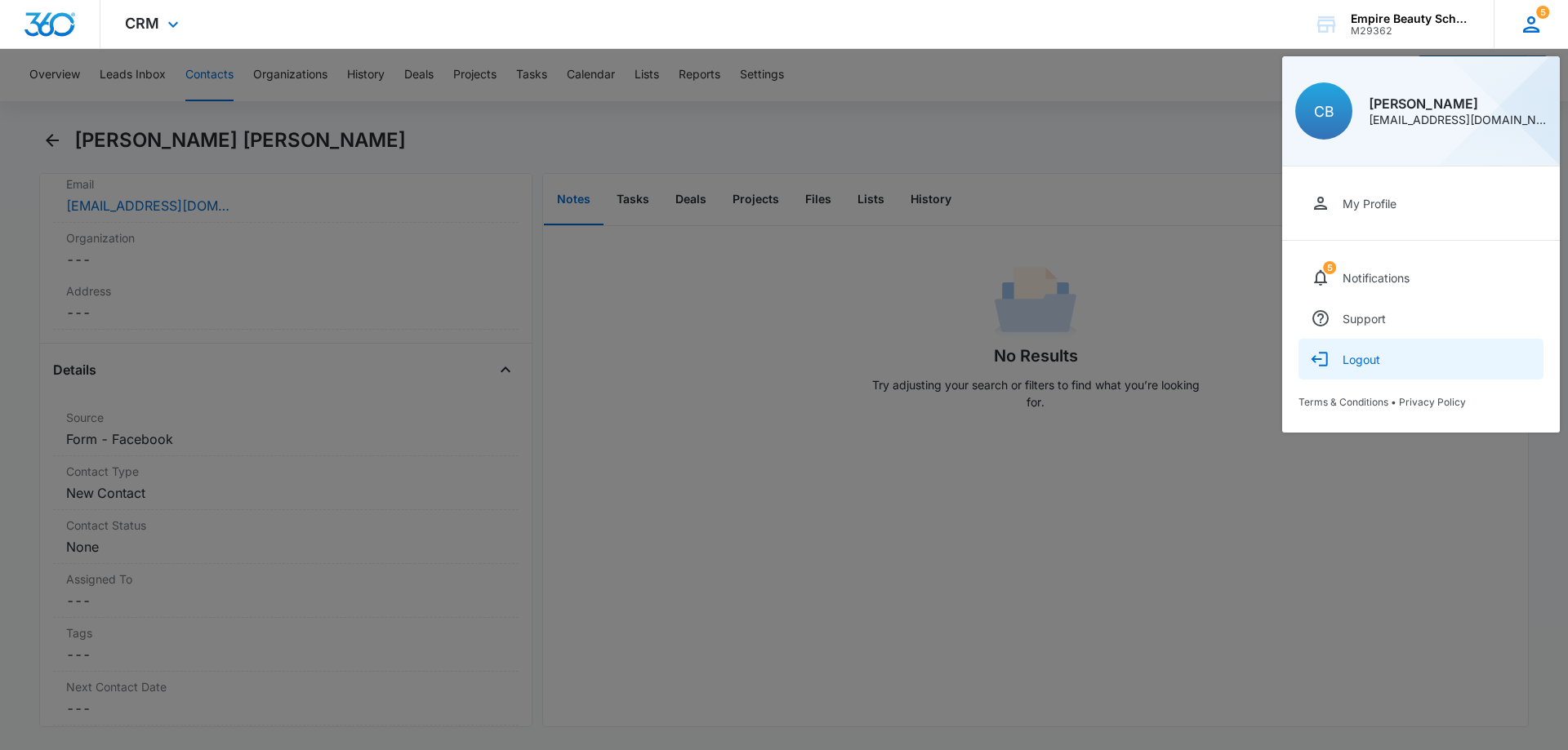
click at [1378, 359] on div "Logout" at bounding box center [1361, 360] width 38 height 14
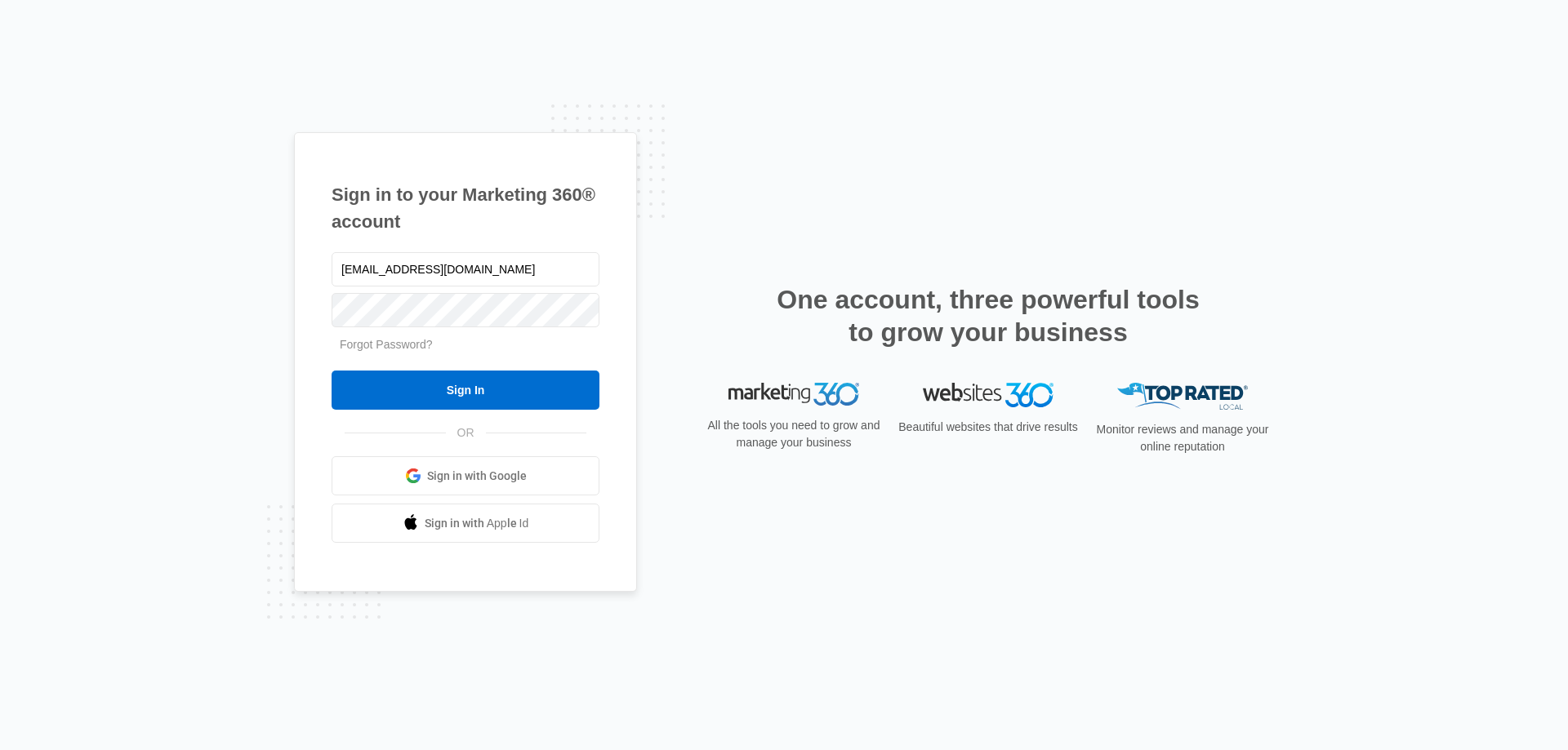
drag, startPoint x: 379, startPoint y: 268, endPoint x: 327, endPoint y: 275, distance: 52.5
click at [327, 275] on div "Sign in to your Marketing 360® account [EMAIL_ADDRESS][DOMAIN_NAME] Forgot Pass…" at bounding box center [465, 362] width 343 height 461
type input "[EMAIL_ADDRESS][DOMAIN_NAME]"
click at [241, 323] on div "Sign in to your Marketing 360® account kmaleski@empirebeautyschools.com Forgot …" at bounding box center [784, 375] width 1568 height 750
click at [366, 388] on input "Sign In" at bounding box center [465, 390] width 268 height 39
